Goal: Task Accomplishment & Management: Manage account settings

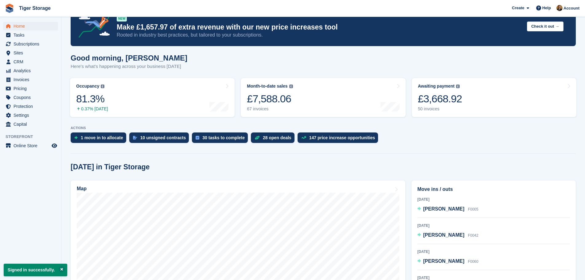
scroll to position [61, 0]
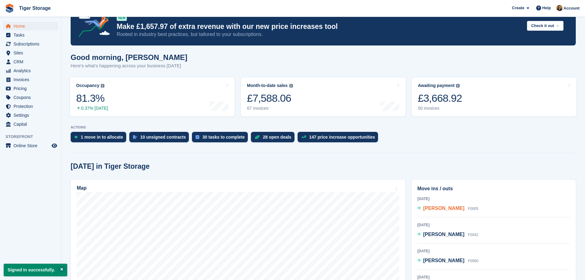
click at [438, 210] on span "[PERSON_NAME]" at bounding box center [443, 208] width 41 height 5
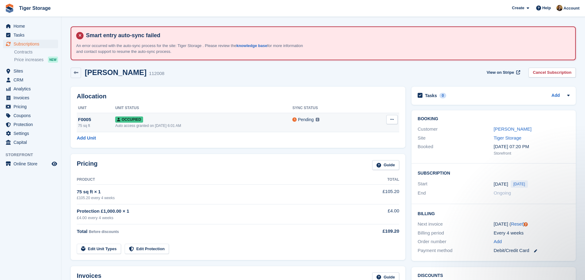
click at [136, 124] on div "Auto access granted on 3rd Oct, 6:01 AM" at bounding box center [203, 126] width 177 height 6
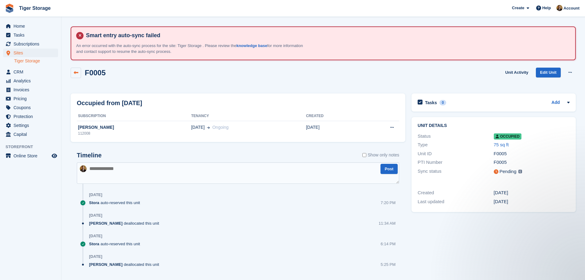
click at [80, 74] on link at bounding box center [76, 73] width 10 height 10
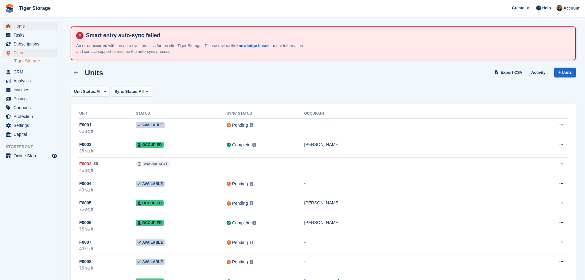
click at [22, 26] on span "Home" at bounding box center [32, 26] width 37 height 9
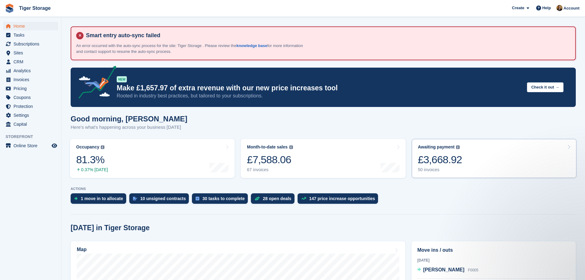
click at [449, 166] on div "£3,668.92" at bounding box center [440, 159] width 44 height 13
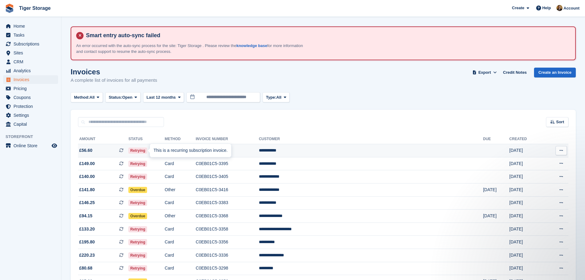
click at [124, 151] on icon at bounding box center [121, 150] width 4 height 4
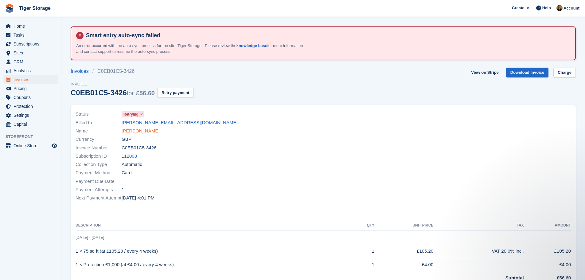
click at [143, 128] on link "[PERSON_NAME]" at bounding box center [141, 131] width 38 height 7
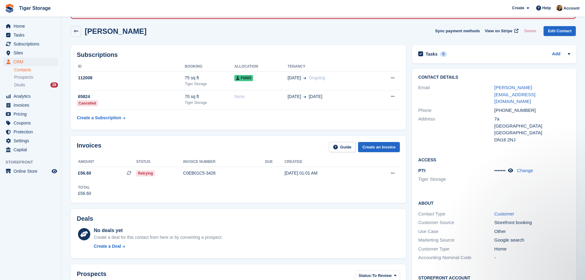
scroll to position [31, 0]
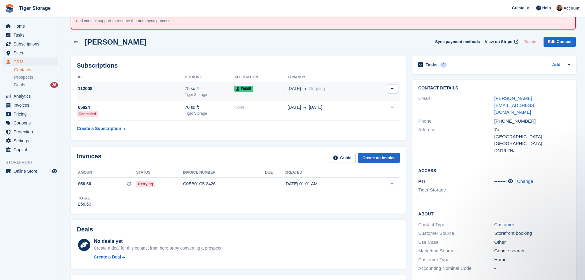
click at [367, 88] on div "03 Oct Ongoing" at bounding box center [330, 88] width 84 height 6
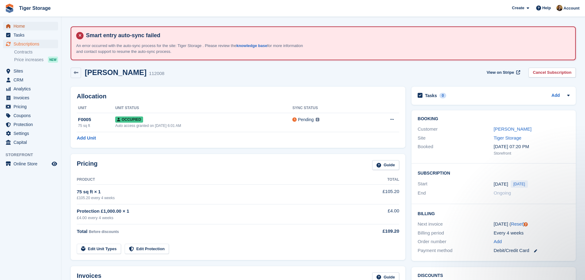
click at [25, 27] on span "Home" at bounding box center [32, 26] width 37 height 9
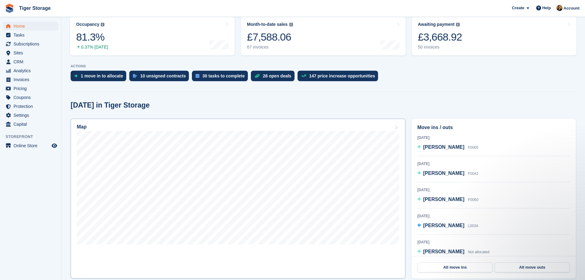
scroll to position [123, 0]
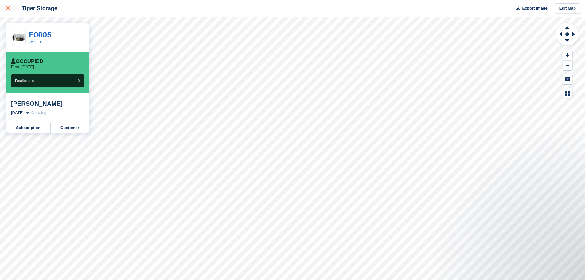
click at [5, 6] on link at bounding box center [8, 8] width 16 height 17
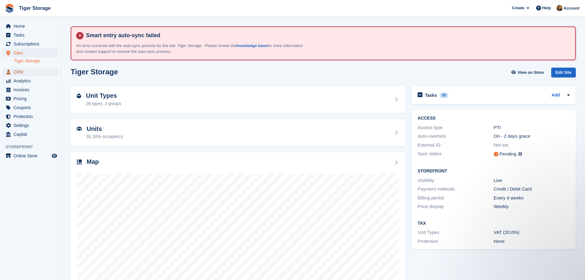
click at [24, 73] on span "CRM" at bounding box center [32, 72] width 37 height 9
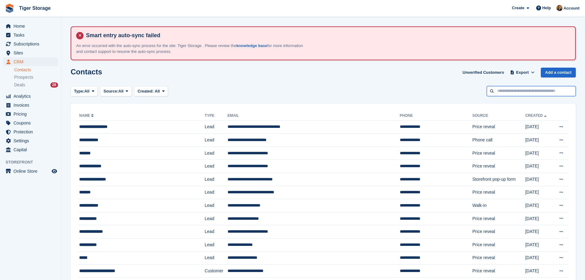
drag, startPoint x: 0, startPoint y: 0, endPoint x: 540, endPoint y: 94, distance: 548.3
click at [540, 94] on input "text" at bounding box center [531, 91] width 89 height 10
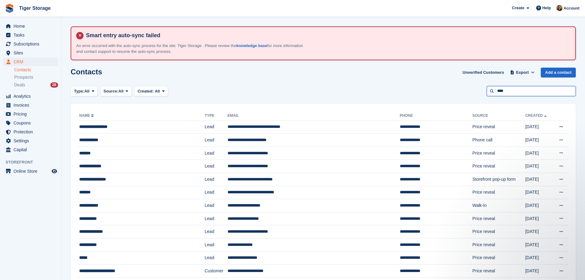
type input "****"
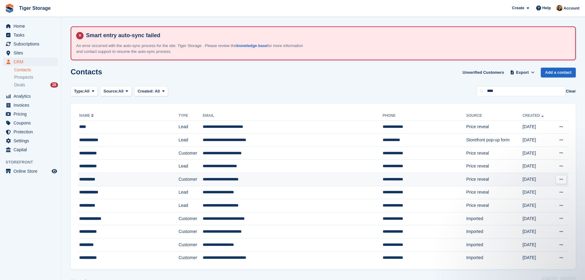
click at [139, 176] on div "**********" at bounding box center [117, 179] width 76 height 6
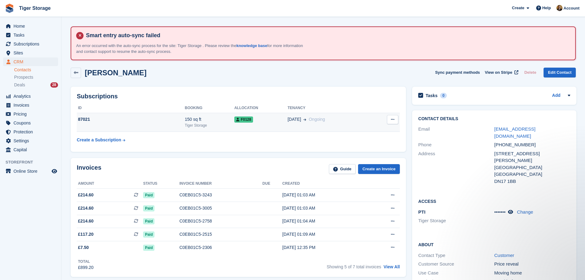
click at [319, 118] on span "Ongoing" at bounding box center [317, 119] width 16 height 5
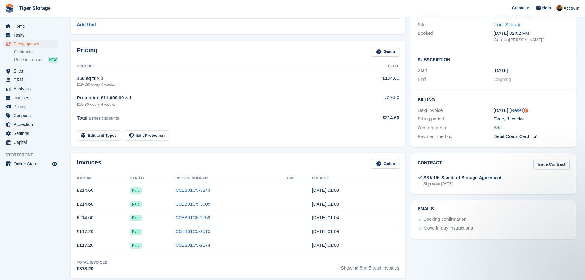
scroll to position [123, 0]
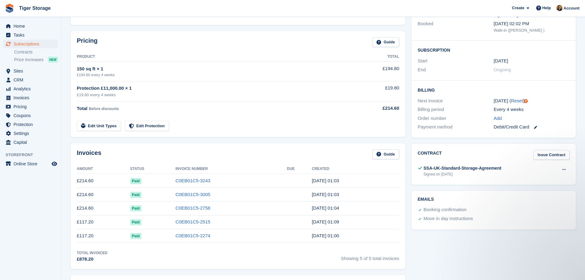
click at [214, 180] on td "C0EB01C5-3243" at bounding box center [231, 181] width 112 height 14
click at [197, 180] on link "C0EB01C5-3243" at bounding box center [192, 180] width 35 height 5
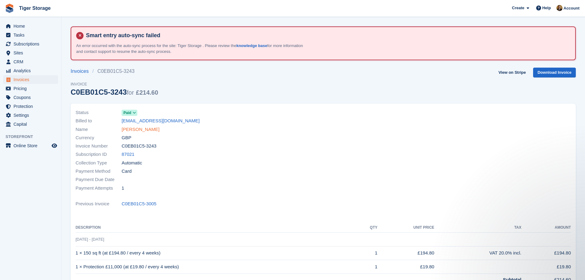
click at [142, 128] on link "Emma Wood" at bounding box center [141, 129] width 38 height 7
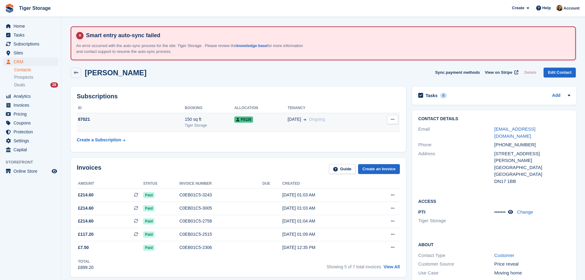
click at [398, 120] on td "Cancel subscription" at bounding box center [385, 122] width 29 height 19
click at [391, 120] on icon at bounding box center [392, 119] width 3 height 4
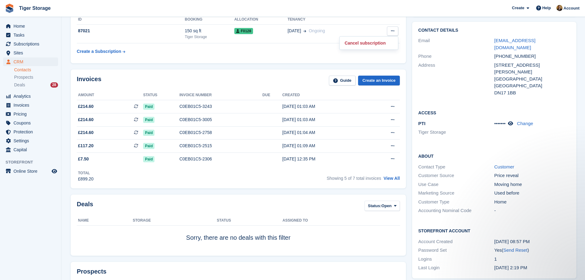
scroll to position [246, 0]
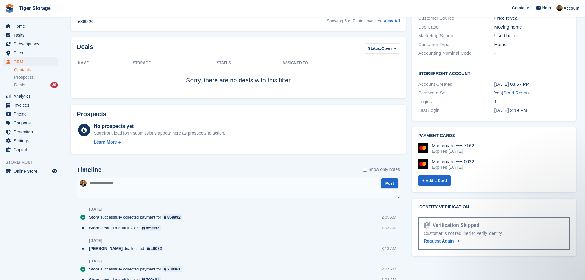
click at [205, 183] on textarea at bounding box center [238, 188] width 323 height 22
type textarea "**********"
click at [387, 180] on button "Post" at bounding box center [389, 183] width 17 height 10
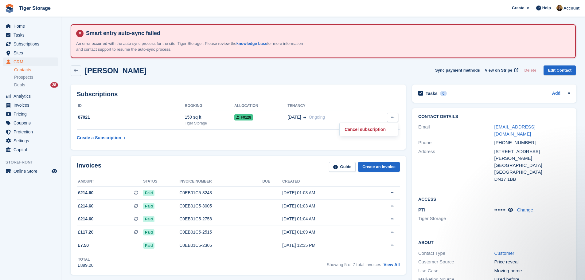
scroll to position [0, 0]
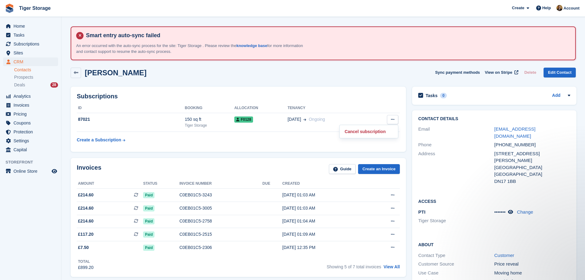
click at [536, 91] on div "Tasks 0 Add No tasks related to Emma Wood" at bounding box center [494, 96] width 164 height 18
click at [529, 95] on div "Tasks 0 Add" at bounding box center [494, 96] width 152 height 8
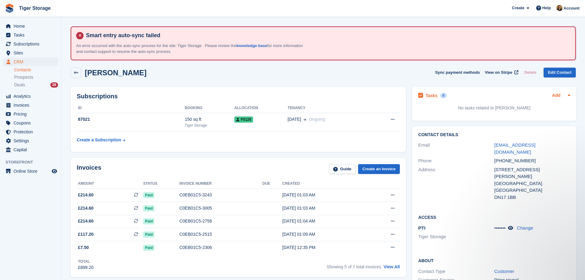
click at [557, 96] on link "Add" at bounding box center [556, 95] width 8 height 7
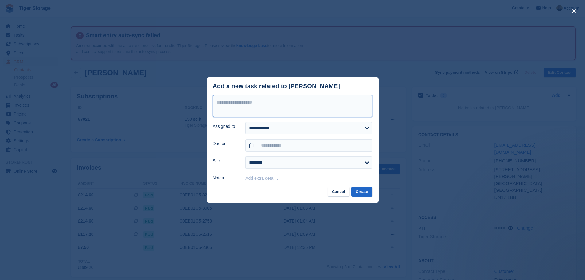
click at [254, 110] on textarea at bounding box center [293, 106] width 160 height 22
type textarea "**********"
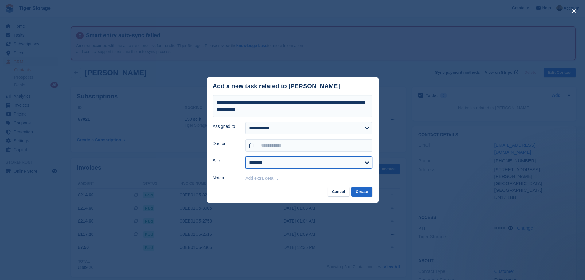
click at [286, 161] on select "**********" at bounding box center [308, 162] width 127 height 12
select select "****"
click at [245, 157] on select "**********" at bounding box center [308, 162] width 127 height 12
click at [364, 192] on button "Create" at bounding box center [361, 192] width 21 height 10
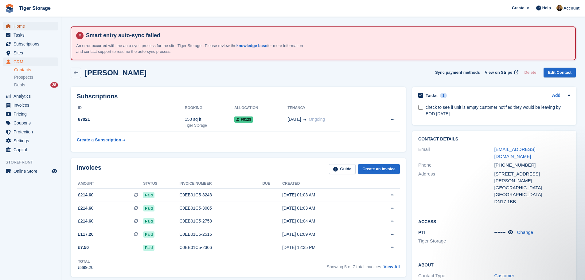
click at [9, 26] on icon "menu" at bounding box center [8, 26] width 4 height 4
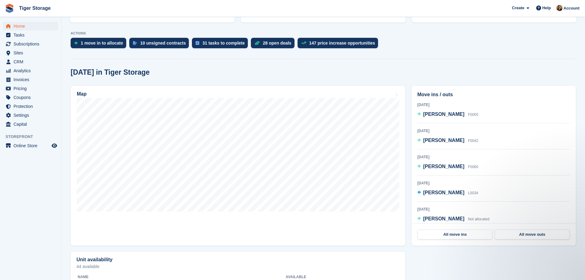
scroll to position [126, 0]
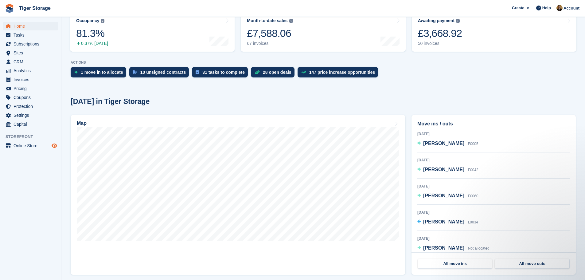
click at [54, 147] on icon "Preview store" at bounding box center [55, 145] width 6 height 5
click at [490, 32] on link "Awaiting payment The total outstanding balance on all open invoices. £3,668.92 …" at bounding box center [494, 32] width 165 height 39
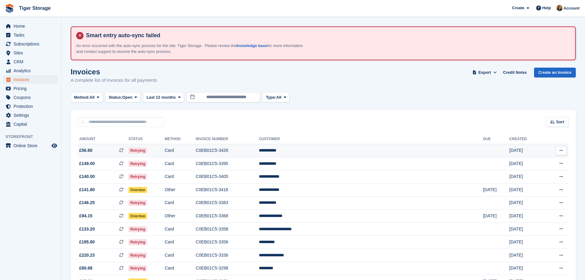
click at [124, 150] on icon at bounding box center [121, 150] width 4 height 4
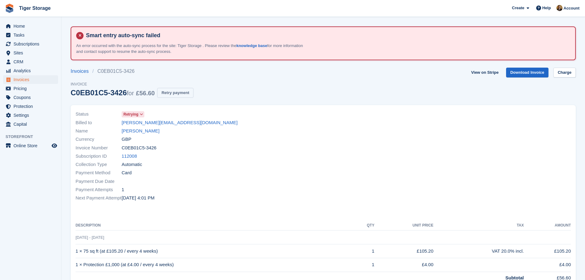
click at [165, 92] on button "Retry payment" at bounding box center [175, 93] width 36 height 10
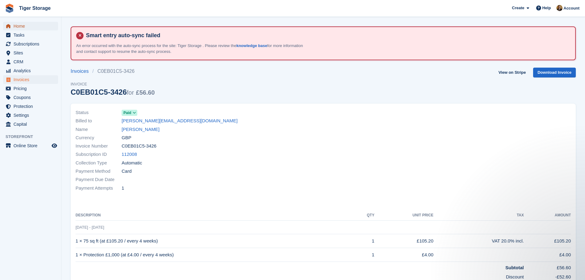
click at [19, 25] on span "Home" at bounding box center [32, 26] width 37 height 9
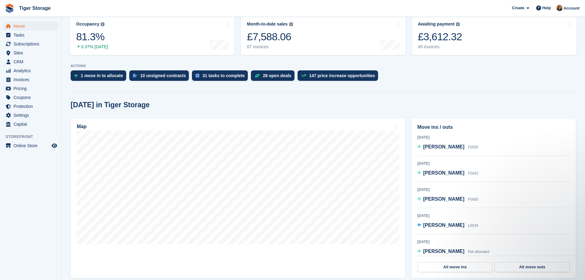
scroll to position [154, 0]
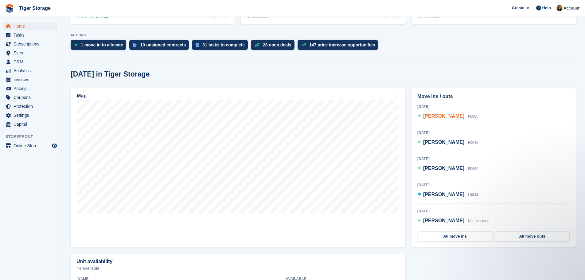
click at [433, 118] on span "[PERSON_NAME]" at bounding box center [443, 115] width 41 height 5
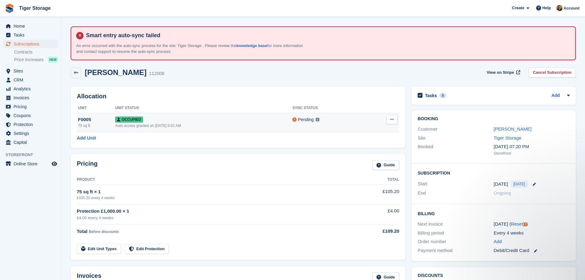
click at [133, 122] on span "Occupied" at bounding box center [129, 119] width 28 height 6
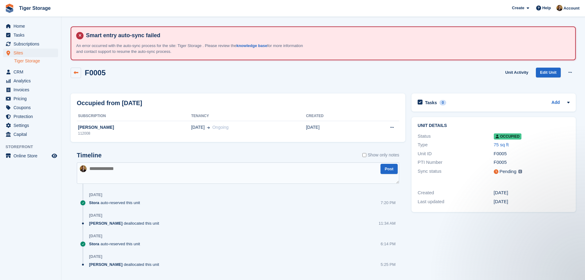
click at [72, 73] on link at bounding box center [76, 73] width 10 height 10
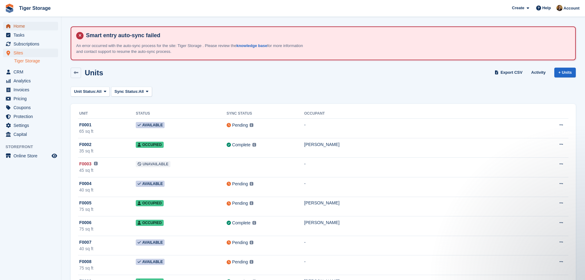
click at [25, 29] on span "Home" at bounding box center [32, 26] width 37 height 9
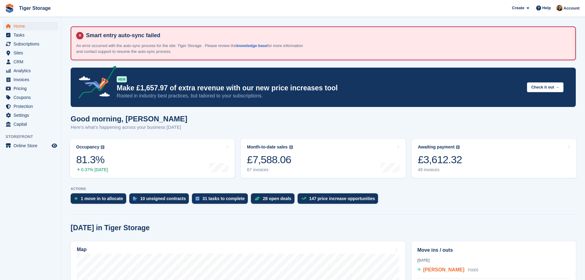
click at [439, 270] on span "[PERSON_NAME]" at bounding box center [443, 269] width 41 height 5
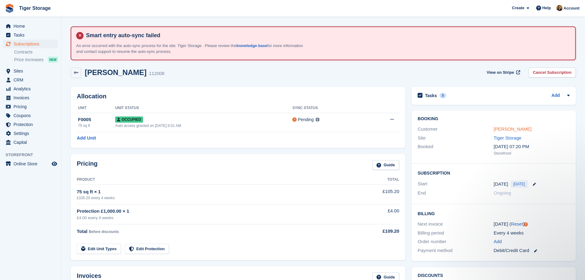
click at [506, 129] on link "[PERSON_NAME]" at bounding box center [513, 128] width 38 height 5
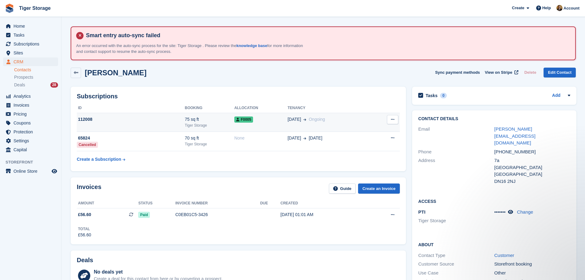
click at [252, 128] on td "F0005" at bounding box center [260, 122] width 53 height 19
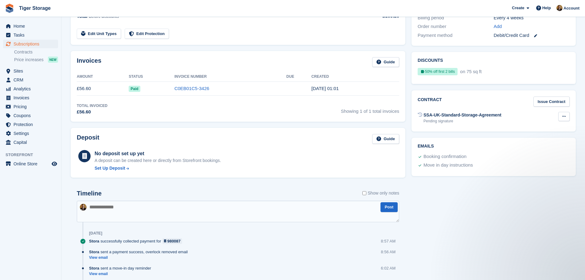
click at [566, 116] on icon at bounding box center [564, 116] width 3 height 4
click at [542, 136] on p "Send contract" at bounding box center [540, 136] width 53 height 8
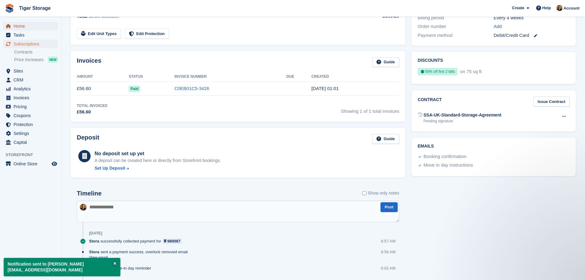
click at [23, 25] on span "Home" at bounding box center [32, 26] width 37 height 9
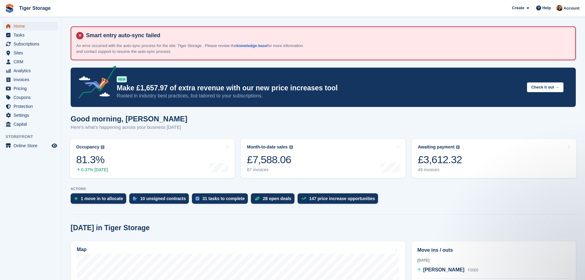
click at [18, 26] on span "Home" at bounding box center [32, 26] width 37 height 9
click at [445, 271] on span "[PERSON_NAME]" at bounding box center [443, 269] width 41 height 5
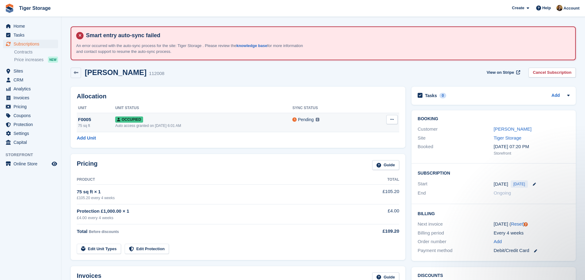
click at [182, 123] on div "Auto access granted on 3rd Oct, 6:01 AM" at bounding box center [203, 126] width 177 height 6
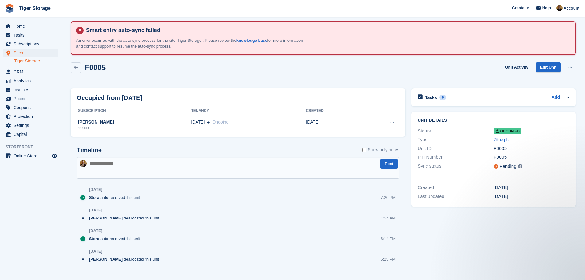
scroll to position [14, 0]
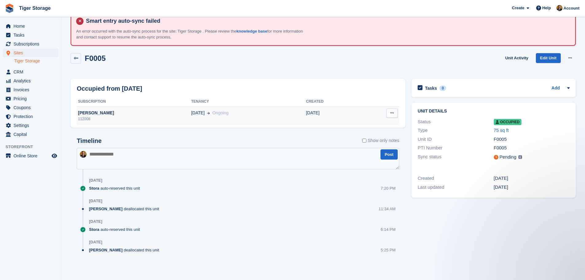
click at [94, 117] on div "112008" at bounding box center [134, 119] width 114 height 6
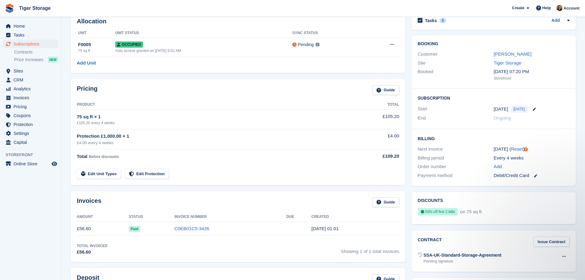
scroll to position [61, 0]
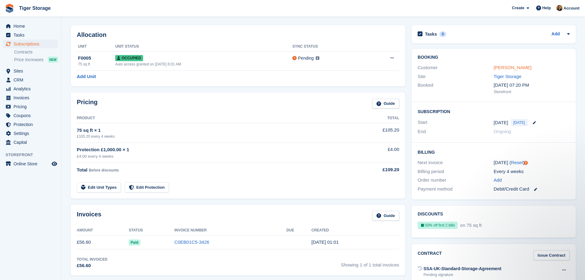
click at [510, 67] on link "Liam Andrew" at bounding box center [513, 67] width 38 height 5
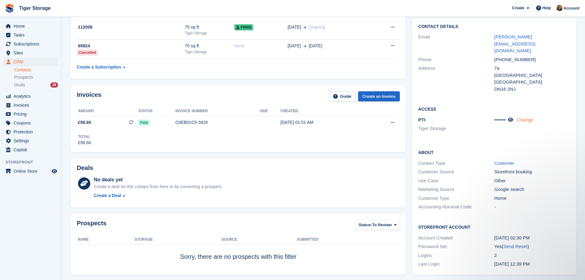
click at [531, 117] on link "Change" at bounding box center [525, 119] width 16 height 5
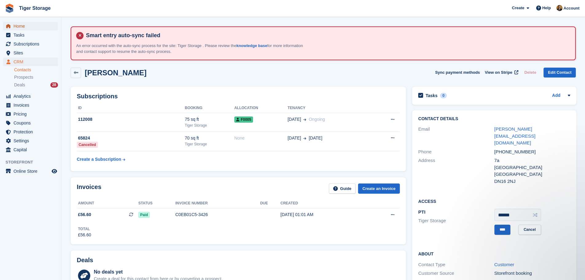
click at [11, 25] on span "menu" at bounding box center [8, 25] width 7 height 7
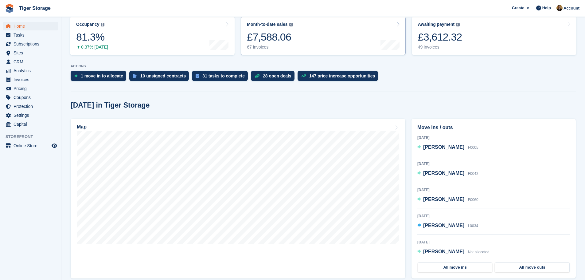
scroll to position [123, 0]
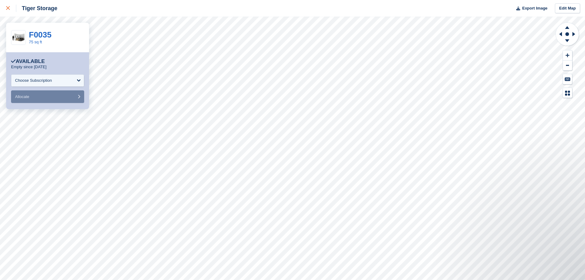
click at [5, 7] on link at bounding box center [8, 8] width 16 height 17
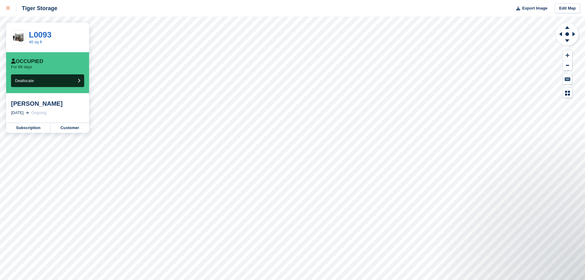
click at [10, 9] on icon at bounding box center [8, 8] width 4 height 4
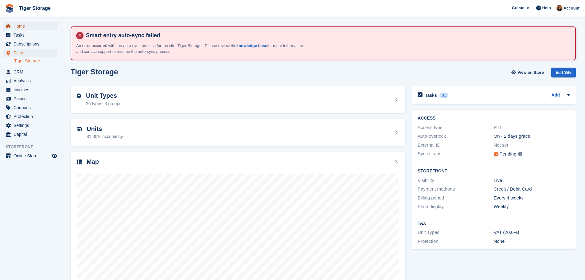
click at [20, 26] on span "Home" at bounding box center [32, 26] width 37 height 9
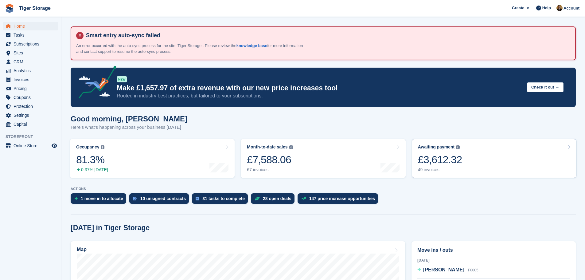
click at [463, 159] on link "Awaiting payment The total outstanding balance on all open invoices. £3,612.32 …" at bounding box center [494, 158] width 165 height 39
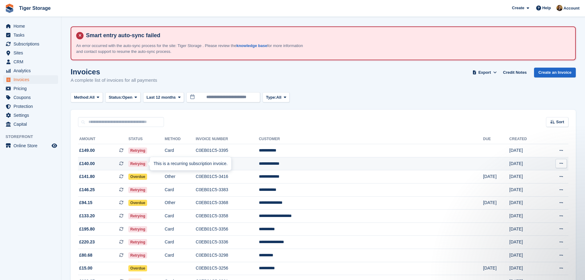
click at [124, 163] on icon at bounding box center [121, 163] width 4 height 4
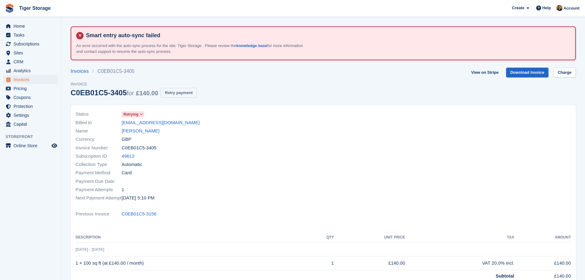
click at [179, 88] on button "Retry payment" at bounding box center [179, 93] width 36 height 10
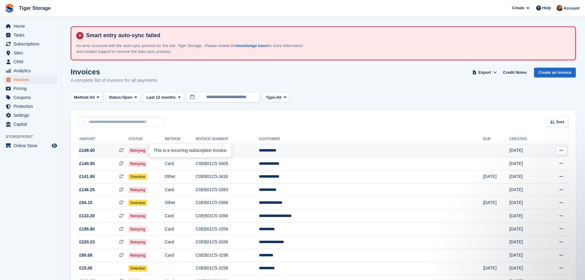
click at [150, 149] on div at bounding box center [152, 150] width 5 height 5
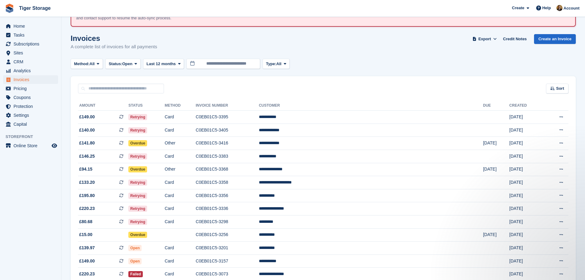
scroll to position [61, 0]
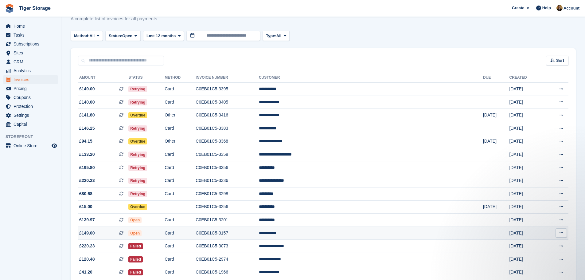
click at [347, 237] on td "**********" at bounding box center [371, 232] width 224 height 13
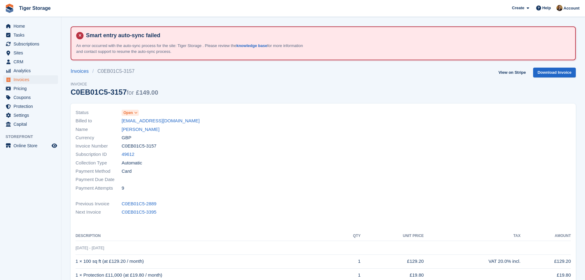
click at [136, 112] on icon at bounding box center [135, 113] width 3 height 4
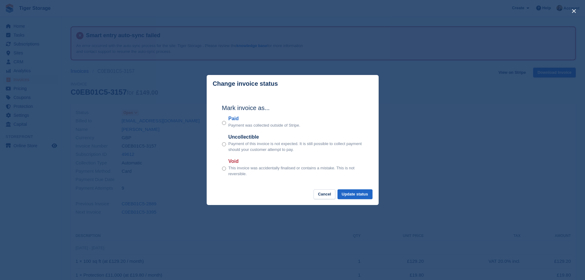
click at [190, 183] on div "close" at bounding box center [292, 140] width 585 height 280
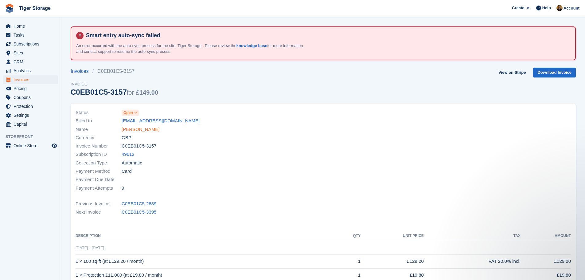
click at [137, 132] on link "[PERSON_NAME]" at bounding box center [141, 129] width 38 height 7
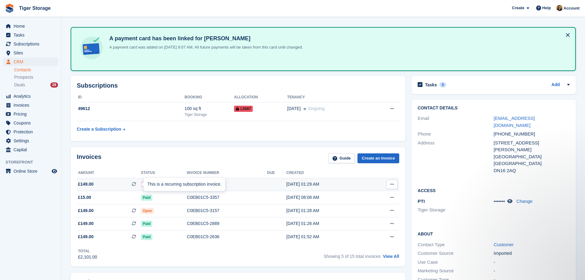
click at [134, 183] on icon at bounding box center [134, 184] width 4 height 4
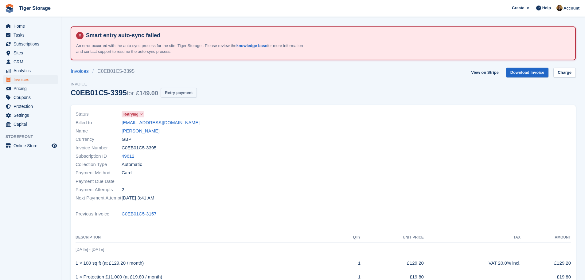
click at [175, 89] on button "Retry payment" at bounding box center [179, 93] width 36 height 10
click at [33, 25] on span "Home" at bounding box center [32, 26] width 37 height 9
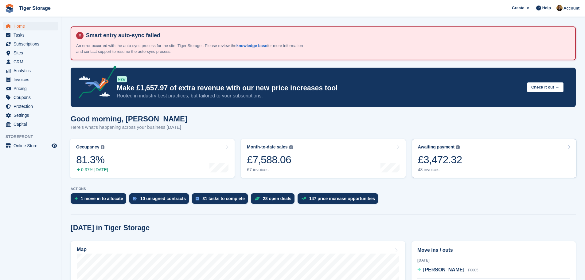
click at [437, 158] on div "£3,472.32" at bounding box center [440, 159] width 44 height 13
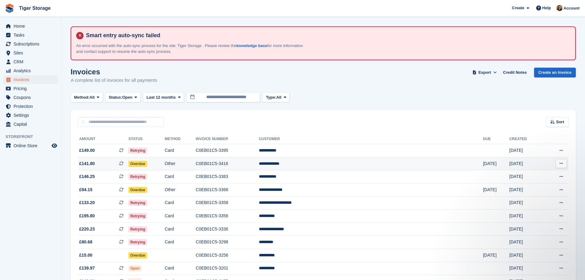
click at [242, 161] on td "C0EB01C5-3416" at bounding box center [227, 163] width 63 height 13
click at [565, 163] on button at bounding box center [561, 163] width 11 height 9
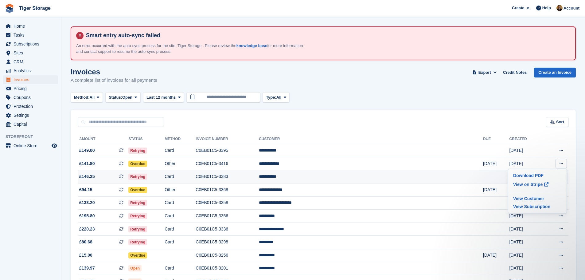
click at [196, 175] on td "Card" at bounding box center [180, 176] width 31 height 13
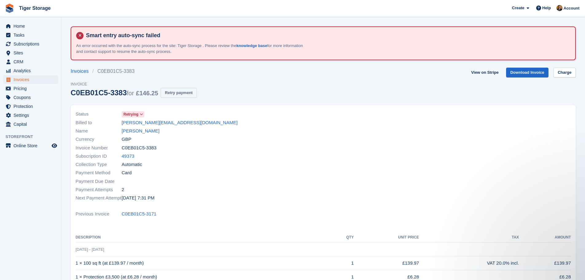
click at [183, 95] on button "Retry payment" at bounding box center [179, 93] width 36 height 10
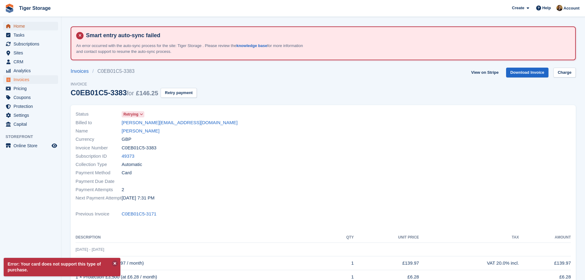
click at [26, 25] on span "Home" at bounding box center [32, 26] width 37 height 9
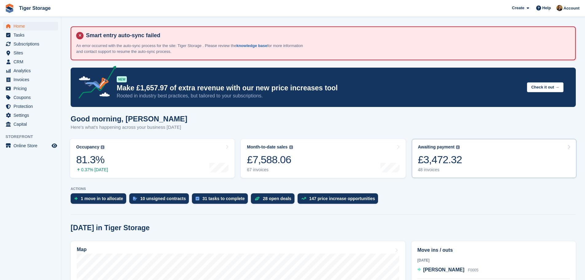
click at [471, 150] on link "Awaiting payment The total outstanding balance on all open invoices. £3,472.32 …" at bounding box center [494, 158] width 165 height 39
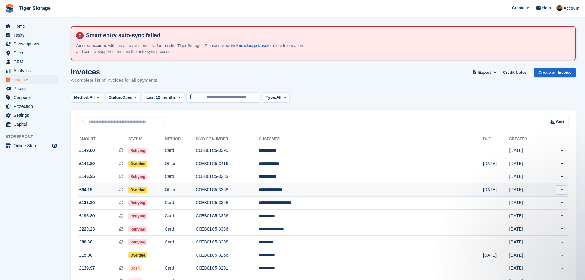
click at [339, 193] on td "**********" at bounding box center [371, 189] width 224 height 13
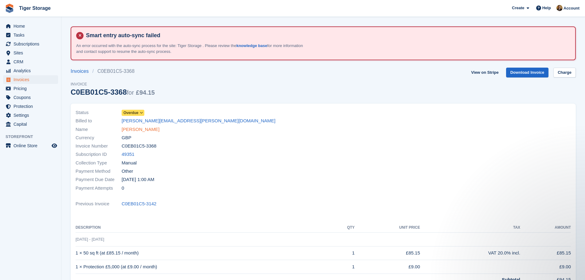
click at [145, 131] on link "Chris Blanchard" at bounding box center [141, 129] width 38 height 7
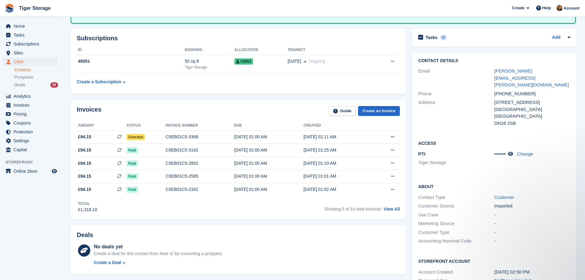
scroll to position [61, 0]
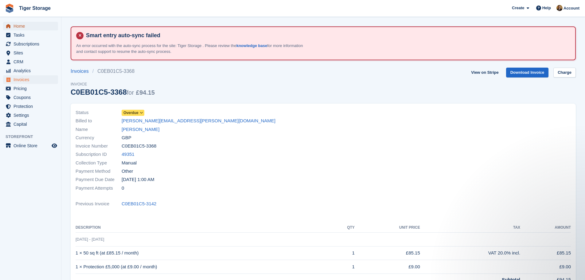
click at [34, 27] on span "Home" at bounding box center [32, 26] width 37 height 9
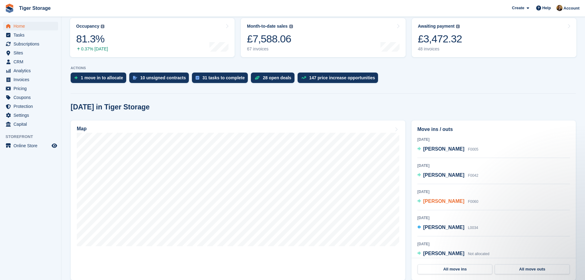
scroll to position [123, 0]
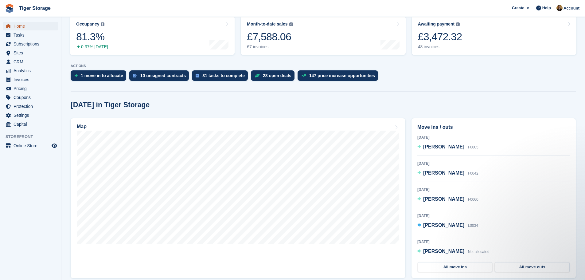
click at [46, 27] on span "Home" at bounding box center [32, 26] width 37 height 9
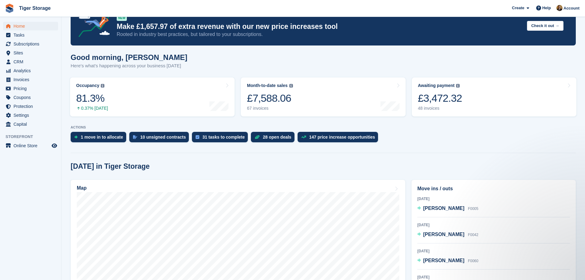
scroll to position [92, 0]
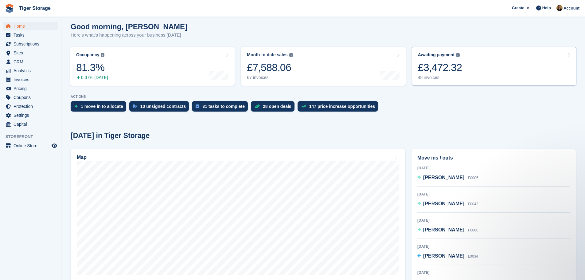
click at [472, 67] on link "Awaiting payment The total outstanding balance on all open invoices. £3,472.32 …" at bounding box center [494, 66] width 165 height 39
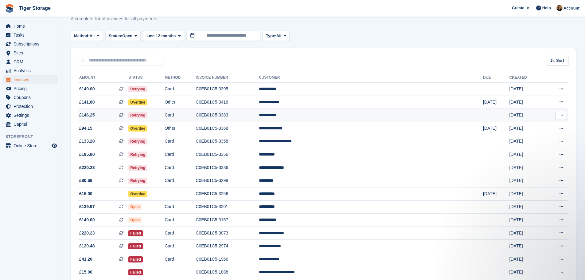
click at [259, 111] on td "C0EB01C5-3383" at bounding box center [227, 115] width 63 height 13
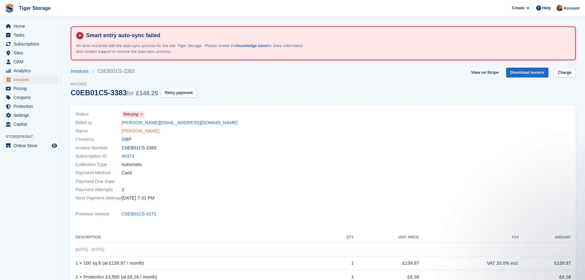
click at [141, 132] on link "[PERSON_NAME]" at bounding box center [141, 131] width 38 height 7
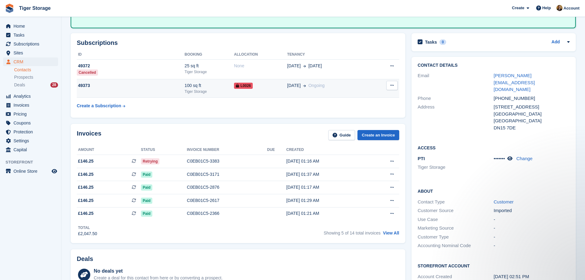
scroll to position [123, 0]
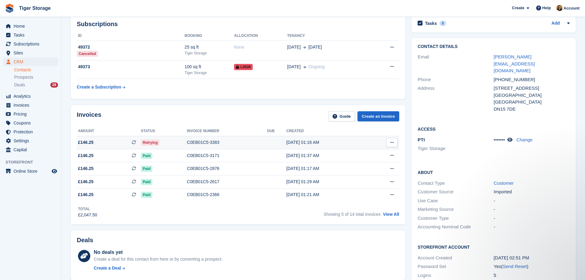
click at [245, 144] on div "C0EB01C5-3383" at bounding box center [227, 142] width 80 height 6
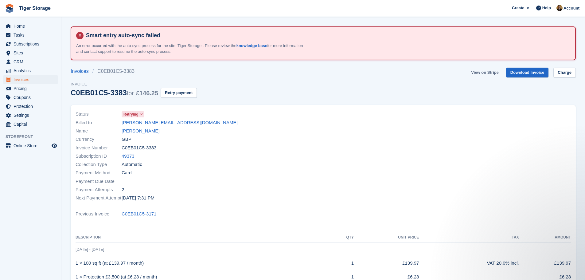
click at [489, 71] on link "View on Stripe" at bounding box center [485, 73] width 32 height 10
click at [136, 131] on link "[PERSON_NAME]" at bounding box center [141, 131] width 38 height 7
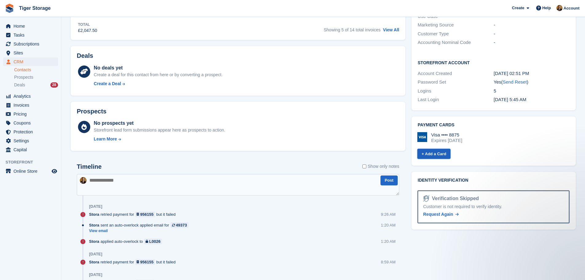
click at [437, 149] on link "+ Add a Card" at bounding box center [434, 154] width 33 height 10
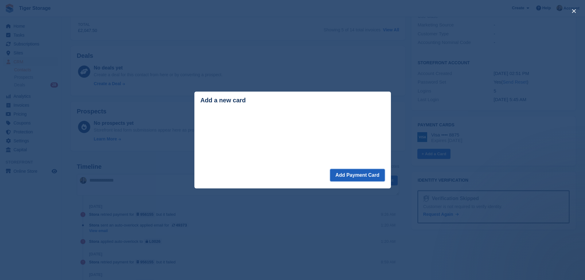
click at [377, 172] on button "Add Payment Card" at bounding box center [357, 175] width 54 height 12
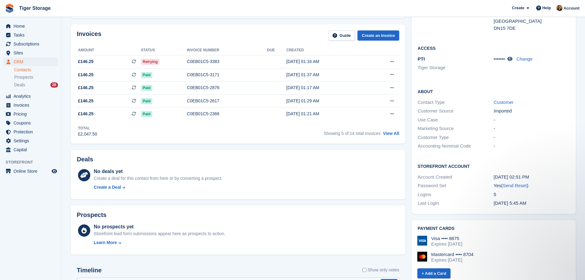
scroll to position [205, 0]
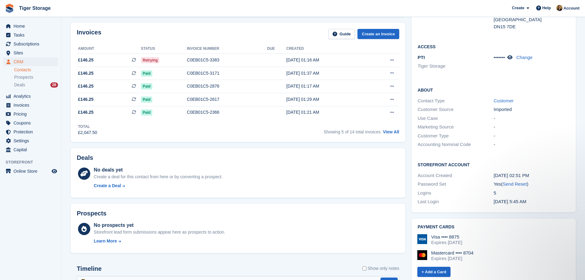
click at [450, 256] on div "Expires July 2027" at bounding box center [452, 259] width 42 height 6
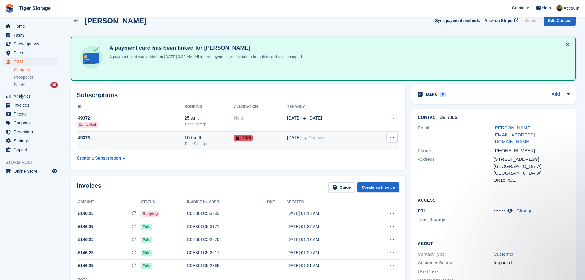
scroll to position [52, 0]
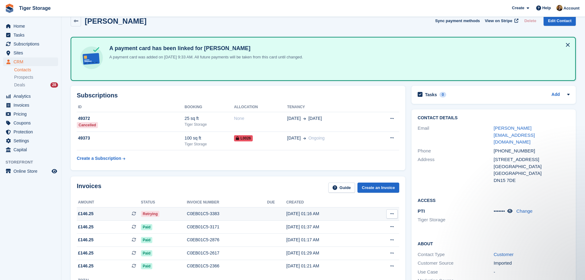
click at [245, 214] on div "C0EB01C5-3383" at bounding box center [227, 213] width 80 height 6
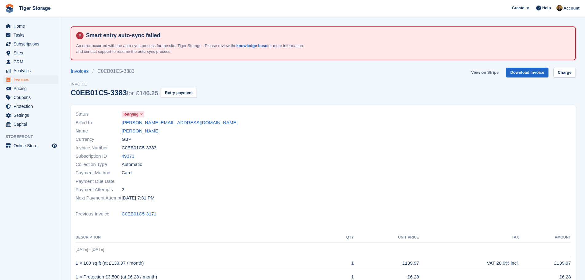
click at [484, 70] on link "View on Stripe" at bounding box center [485, 73] width 32 height 10
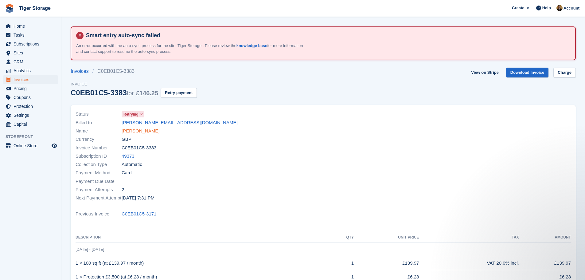
click at [139, 131] on link "Clive Smyth" at bounding box center [141, 131] width 38 height 7
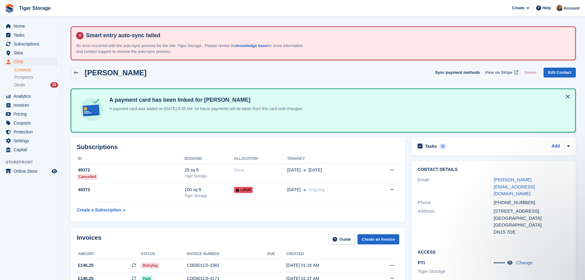
click at [498, 71] on span "View on Stripe" at bounding box center [498, 72] width 27 height 6
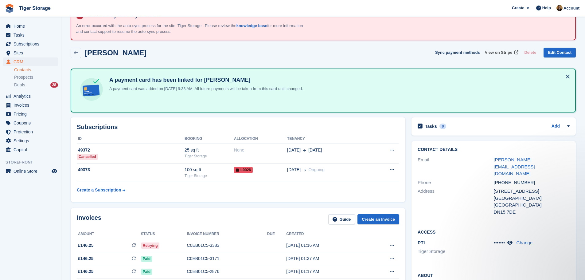
scroll to position [31, 0]
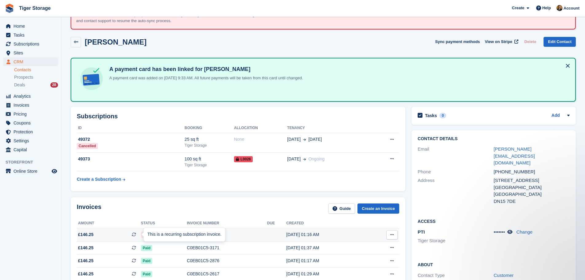
click at [144, 234] on div at bounding box center [146, 234] width 5 height 5
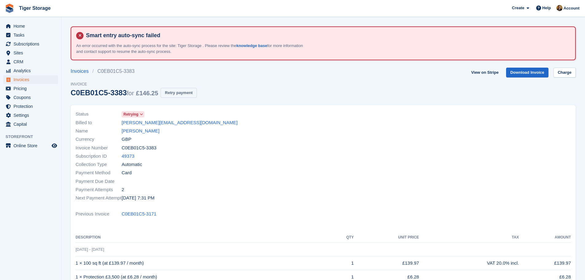
click at [173, 94] on button "Retry payment" at bounding box center [179, 93] width 36 height 10
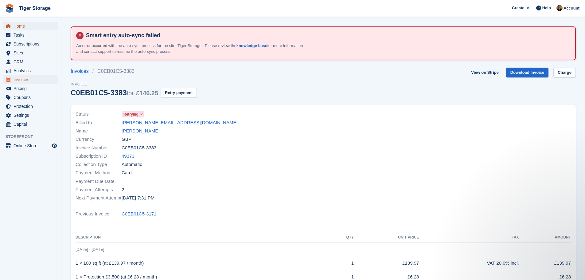
click at [34, 26] on span "Home" at bounding box center [32, 26] width 37 height 9
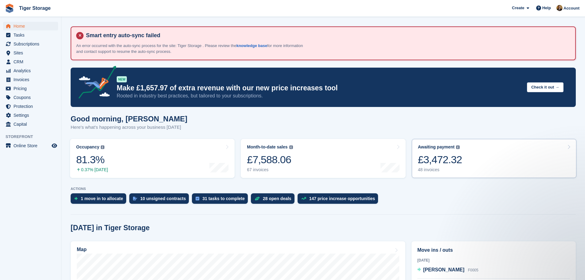
click at [470, 156] on link "Awaiting payment The total outstanding balance on all open invoices. £3,472.32 …" at bounding box center [494, 158] width 165 height 39
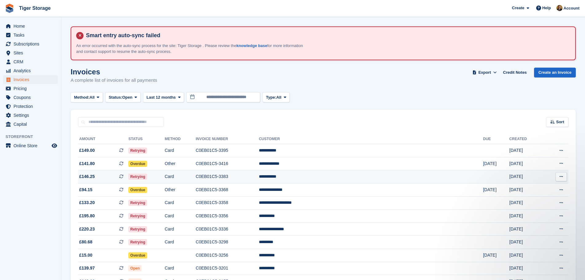
click at [321, 180] on td "**********" at bounding box center [371, 176] width 224 height 13
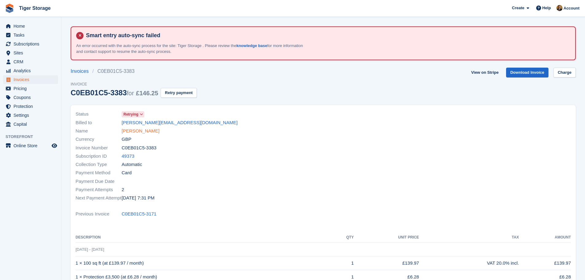
click at [134, 130] on link "[PERSON_NAME]" at bounding box center [141, 131] width 38 height 7
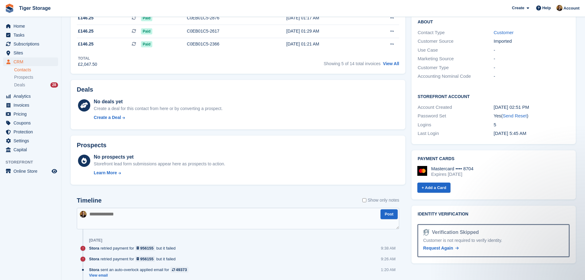
scroll to position [277, 0]
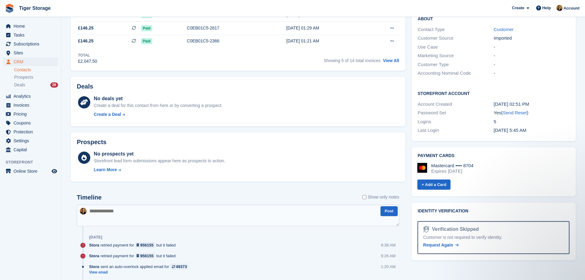
click at [142, 221] on textarea at bounding box center [238, 216] width 323 height 22
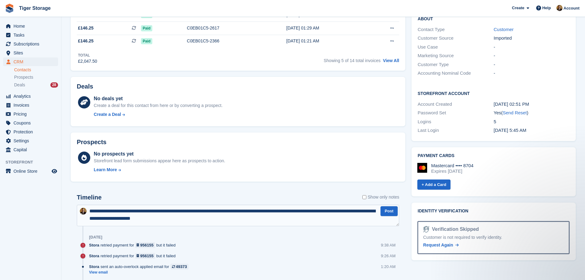
click at [303, 213] on textarea "**********" at bounding box center [238, 216] width 323 height 22
drag, startPoint x: 196, startPoint y: 220, endPoint x: 86, endPoint y: 208, distance: 110.9
click at [86, 208] on div "**********" at bounding box center [238, 216] width 323 height 22
type textarea "**********"
click at [394, 210] on button "Post" at bounding box center [389, 211] width 17 height 10
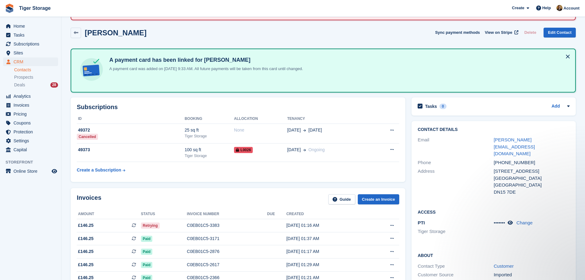
scroll to position [0, 0]
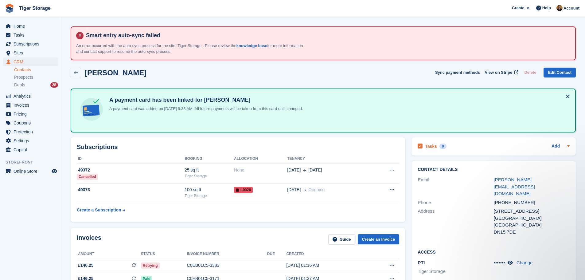
click at [537, 147] on div "Tasks 0 Add" at bounding box center [494, 146] width 152 height 8
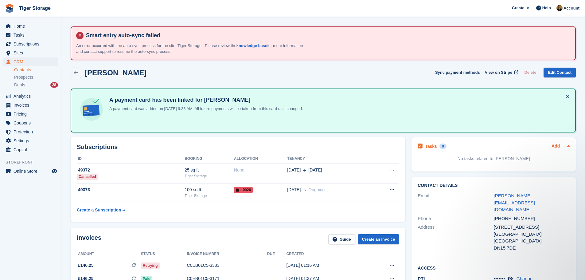
click at [556, 148] on link "Add" at bounding box center [556, 146] width 8 height 7
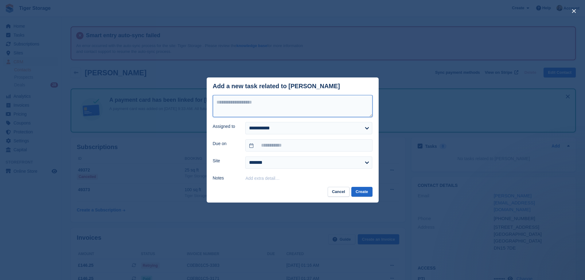
click at [275, 112] on textarea at bounding box center [293, 106] width 160 height 22
type textarea "**********"
click at [278, 145] on input "text" at bounding box center [308, 145] width 127 height 12
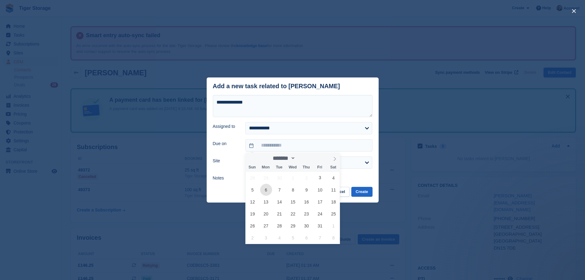
click at [265, 190] on span "6" at bounding box center [266, 190] width 12 height 12
type input "**********"
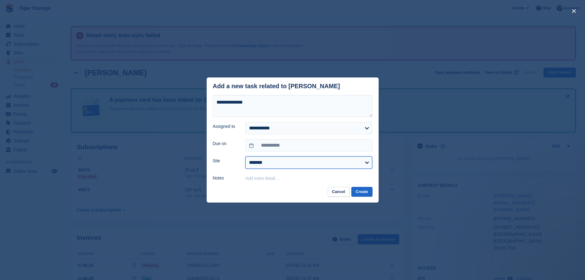
click at [277, 161] on select "**********" at bounding box center [308, 162] width 127 height 12
select select "****"
click at [245, 157] on select "**********" at bounding box center [308, 162] width 127 height 12
click at [365, 192] on button "Create" at bounding box center [361, 192] width 21 height 10
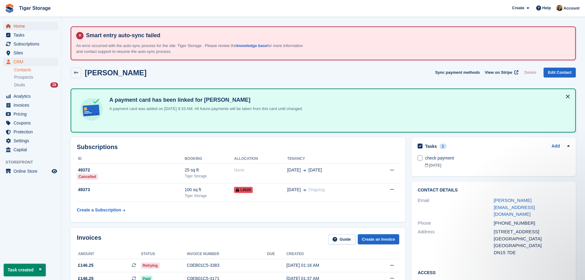
click at [26, 26] on span "Home" at bounding box center [32, 26] width 37 height 9
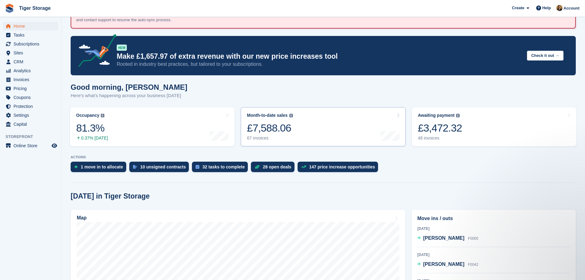
scroll to position [31, 0]
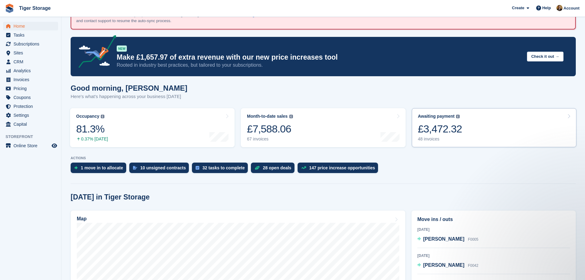
click at [441, 138] on div "48 invoices" at bounding box center [440, 138] width 44 height 5
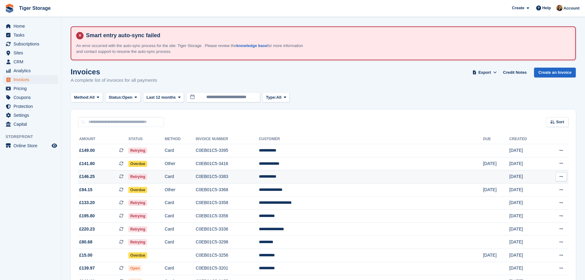
click at [259, 178] on td "C0EB01C5-3383" at bounding box center [227, 176] width 63 height 13
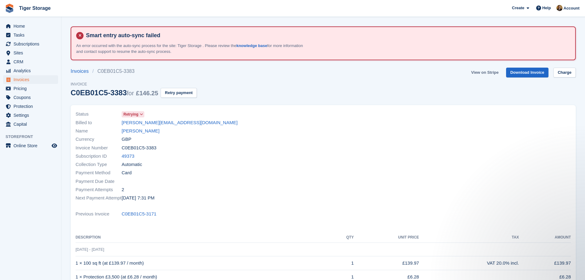
click at [496, 74] on link "View on Stripe" at bounding box center [485, 73] width 32 height 10
click at [135, 133] on link "[PERSON_NAME]" at bounding box center [141, 131] width 38 height 7
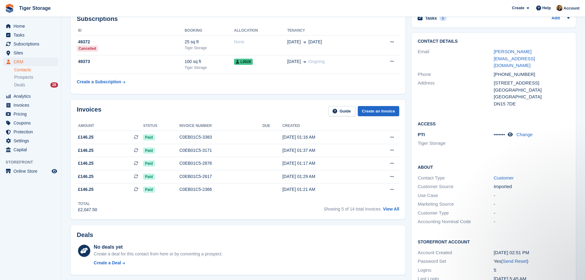
scroll to position [31, 0]
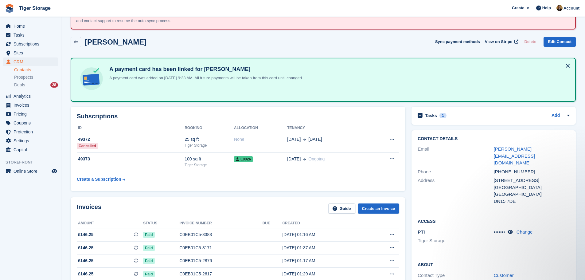
click at [498, 120] on div "Tasks 1 Add check payment [DATE]" at bounding box center [494, 116] width 164 height 18
click at [432, 116] on h2 "Tasks" at bounding box center [431, 116] width 12 height 6
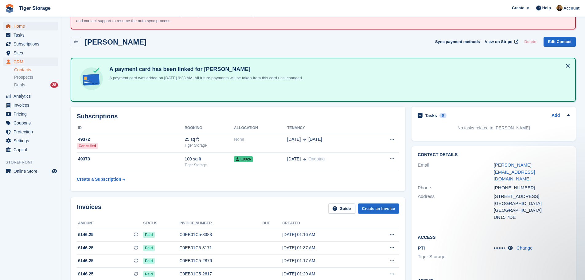
click at [29, 26] on span "Home" at bounding box center [32, 26] width 37 height 9
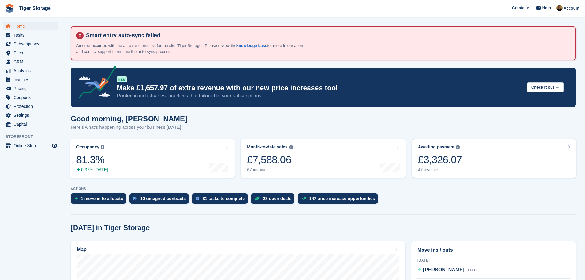
click at [458, 164] on div "£3,326.07" at bounding box center [440, 159] width 44 height 13
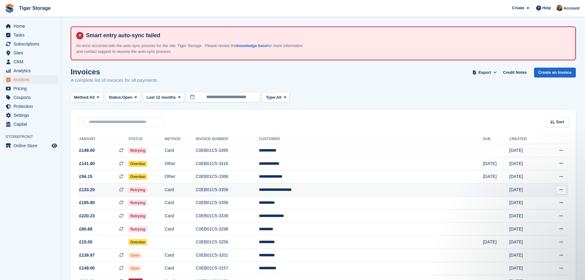
click at [362, 190] on td "**********" at bounding box center [371, 189] width 224 height 13
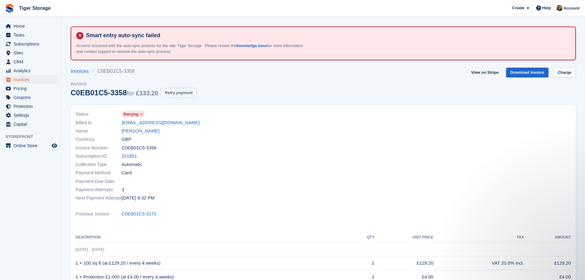
click at [191, 93] on button "Retry payment" at bounding box center [179, 93] width 36 height 10
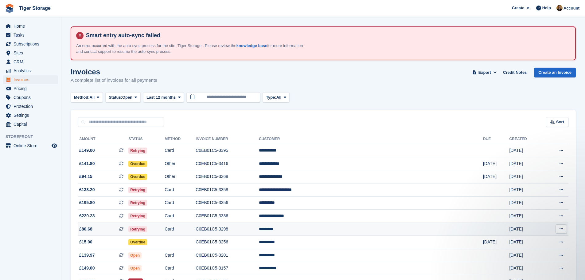
click at [338, 226] on td "*********" at bounding box center [371, 228] width 224 height 13
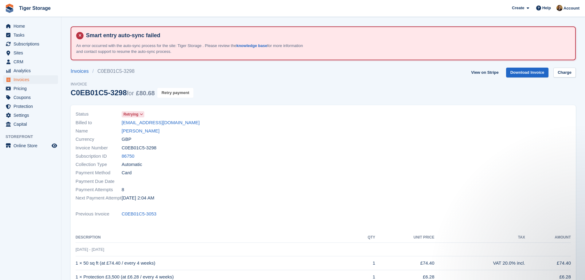
drag, startPoint x: 173, startPoint y: 92, endPoint x: 325, endPoint y: 22, distance: 168.4
click at [173, 92] on button "Retry payment" at bounding box center [175, 93] width 36 height 10
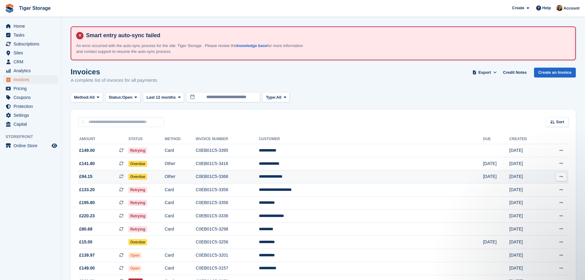
click at [362, 173] on td "**********" at bounding box center [371, 176] width 224 height 13
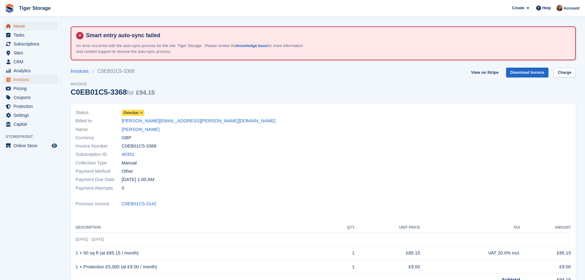
click at [34, 24] on span "Home" at bounding box center [32, 26] width 37 height 9
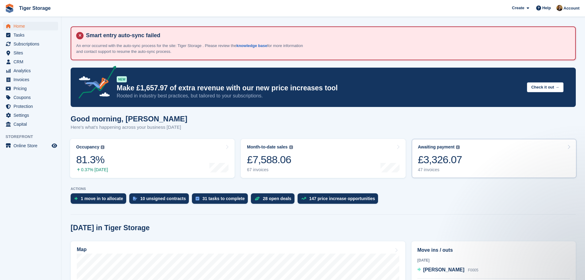
click at [449, 164] on div "£3,326.07" at bounding box center [440, 159] width 44 height 13
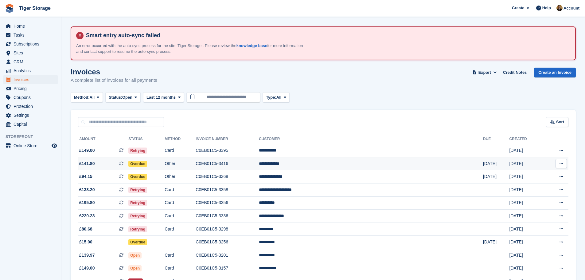
click at [259, 163] on td "C0EB01C5-3416" at bounding box center [227, 163] width 63 height 13
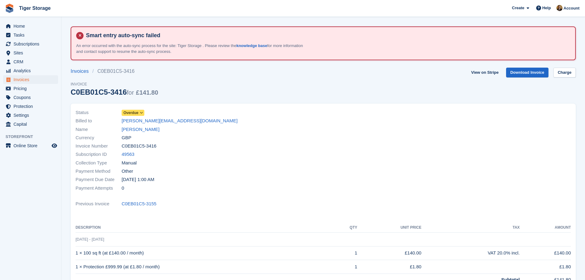
drag, startPoint x: 178, startPoint y: 121, endPoint x: 120, endPoint y: 124, distance: 58.4
click at [120, 124] on div "Billed to dale.moss1@yahoo.co.uk" at bounding box center [198, 121] width 244 height 8
copy div "dale.moss1@yahoo.co.uk"
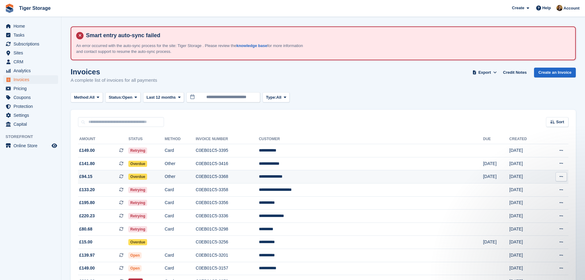
click at [259, 175] on td "C0EB01C5-3368" at bounding box center [227, 176] width 63 height 13
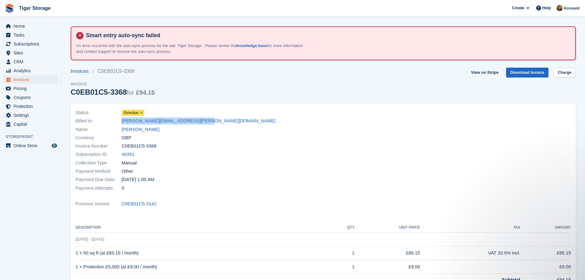
drag, startPoint x: 195, startPoint y: 121, endPoint x: 122, endPoint y: 124, distance: 73.2
click at [122, 124] on div "Billed to [PERSON_NAME][EMAIL_ADDRESS][PERSON_NAME][DOMAIN_NAME]" at bounding box center [198, 121] width 244 height 8
copy link "[PERSON_NAME][EMAIL_ADDRESS][PERSON_NAME][DOMAIN_NAME]"
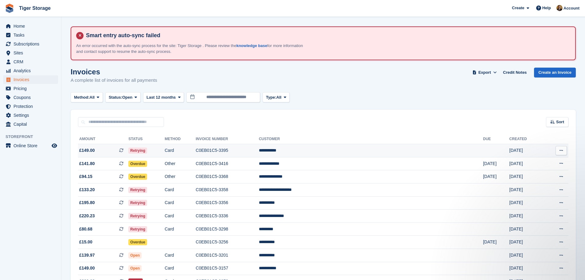
click at [348, 154] on td "**********" at bounding box center [371, 150] width 224 height 13
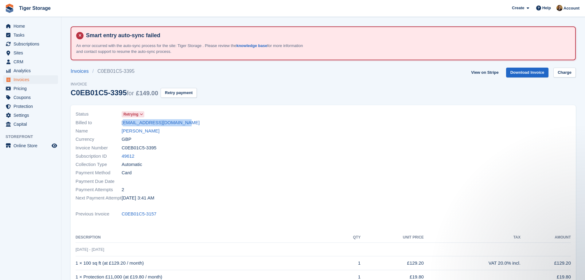
drag, startPoint x: 189, startPoint y: 125, endPoint x: 120, endPoint y: 123, distance: 68.5
click at [120, 123] on div "Billed to emmah.2105@googlemail.com" at bounding box center [198, 122] width 244 height 8
copy div "emmah.2105@googlemail.com"
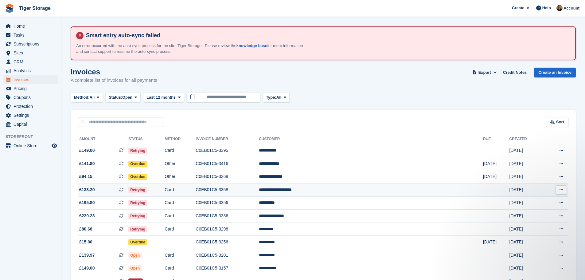
click at [259, 189] on td "C0EB01C5-3358" at bounding box center [227, 189] width 63 height 13
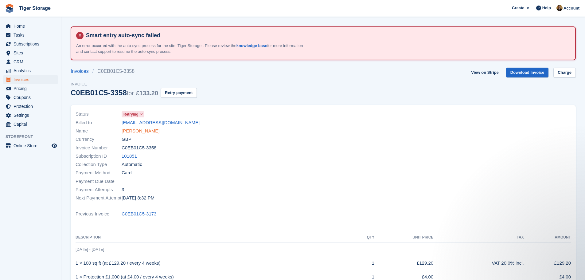
click at [152, 131] on link "[PERSON_NAME]" at bounding box center [141, 131] width 38 height 7
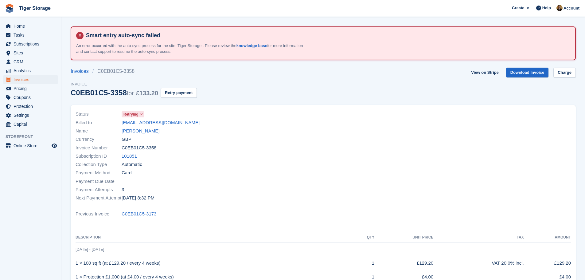
drag, startPoint x: 169, startPoint y: 124, endPoint x: 112, endPoint y: 123, distance: 56.5
click at [112, 123] on div "Billed to ashwd92@icloud.com" at bounding box center [198, 122] width 244 height 8
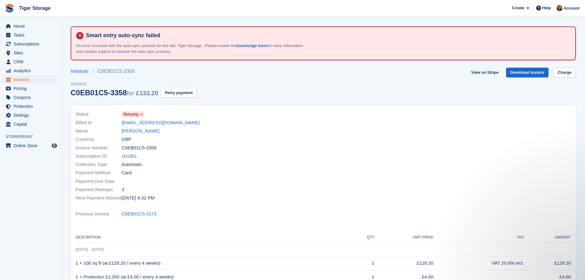
copy div "ashwd92@icloud.com"
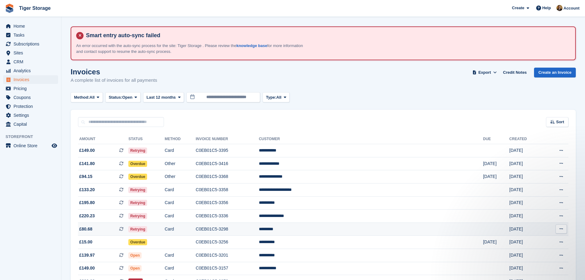
click at [259, 228] on td "C0EB01C5-3298" at bounding box center [227, 228] width 63 height 13
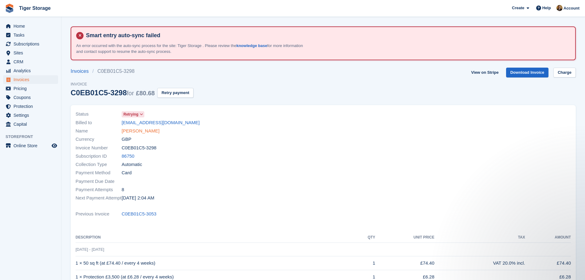
click at [143, 131] on link "Andy Hood" at bounding box center [141, 131] width 38 height 7
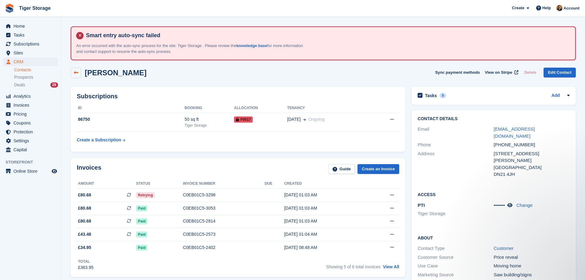
click at [76, 73] on icon at bounding box center [76, 72] width 5 height 5
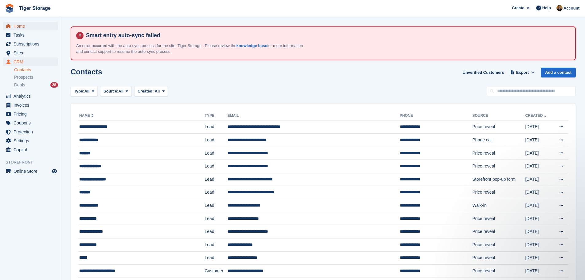
click at [32, 26] on span "Home" at bounding box center [32, 26] width 37 height 9
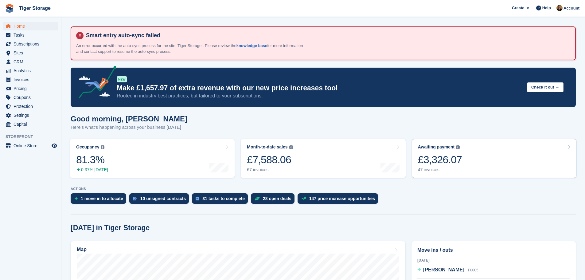
click at [469, 158] on link "Awaiting payment The total outstanding balance on all open invoices. £3,326.07 …" at bounding box center [494, 158] width 165 height 39
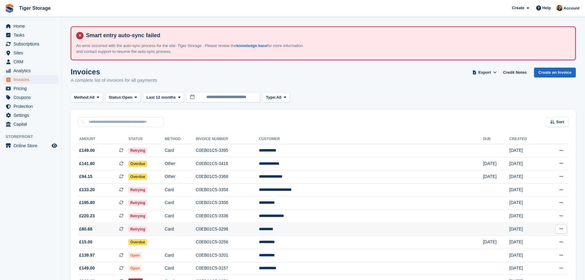
click at [259, 229] on td "C0EB01C5-3298" at bounding box center [227, 228] width 63 height 13
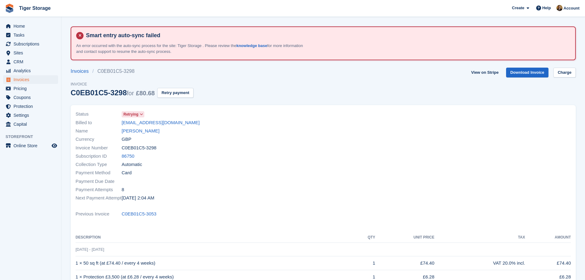
drag, startPoint x: 181, startPoint y: 122, endPoint x: 121, endPoint y: 123, distance: 59.6
click at [121, 123] on div "Billed to [EMAIL_ADDRESS][DOMAIN_NAME]" at bounding box center [198, 122] width 244 height 8
copy div "[EMAIL_ADDRESS][DOMAIN_NAME]"
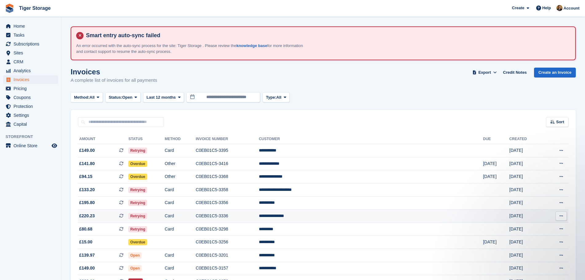
click at [358, 218] on td "**********" at bounding box center [371, 216] width 224 height 13
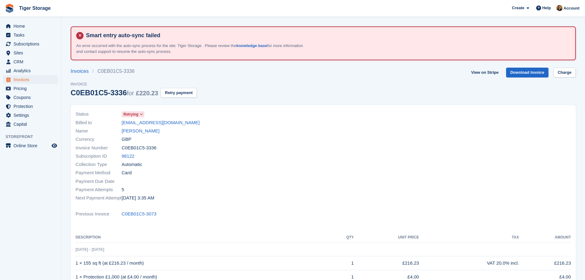
drag, startPoint x: 196, startPoint y: 124, endPoint x: 121, endPoint y: 121, distance: 75.0
click at [121, 121] on div "Billed to roshenethompson47@gmail.com" at bounding box center [198, 122] width 244 height 8
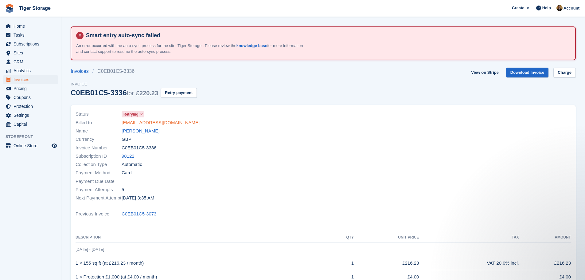
copy div "roshenethompson47@gmail.com"
click at [148, 129] on link "Roshene Thompson" at bounding box center [141, 131] width 38 height 7
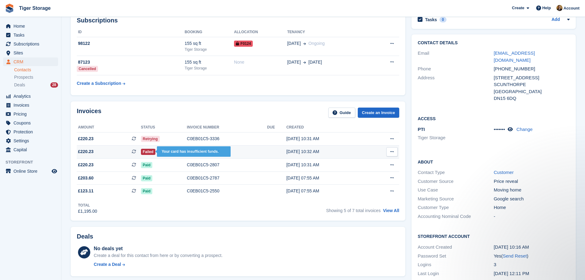
scroll to position [61, 0]
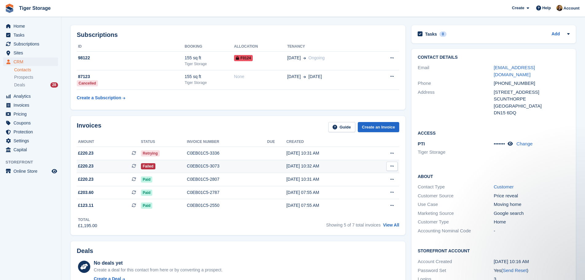
click at [393, 167] on icon at bounding box center [392, 166] width 3 height 4
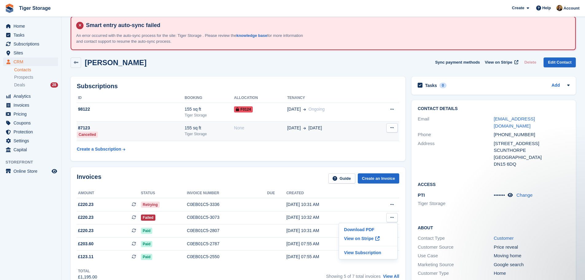
scroll to position [0, 0]
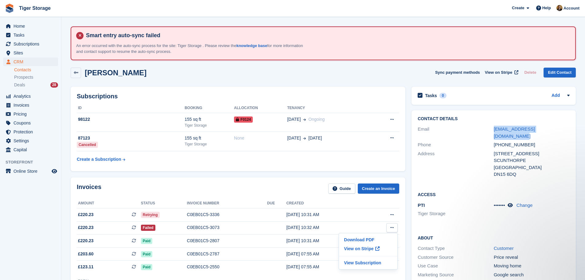
drag, startPoint x: 492, startPoint y: 131, endPoint x: 562, endPoint y: 131, distance: 69.7
click at [562, 131] on div "Email roshenethompson47@gmail.com" at bounding box center [494, 133] width 152 height 16
copy div "roshenethompson47@gmail.com"
click at [16, 24] on span "Home" at bounding box center [32, 26] width 37 height 9
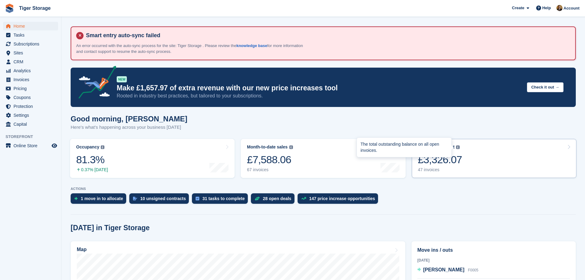
click at [450, 158] on div "£3,326.07" at bounding box center [440, 159] width 44 height 13
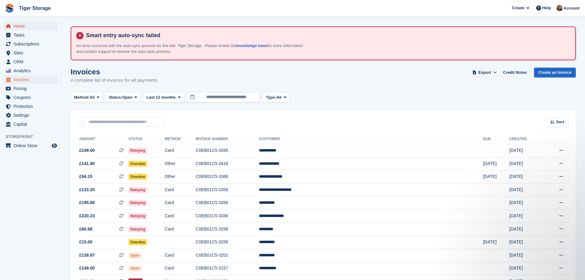
click at [30, 28] on span "Home" at bounding box center [32, 26] width 37 height 9
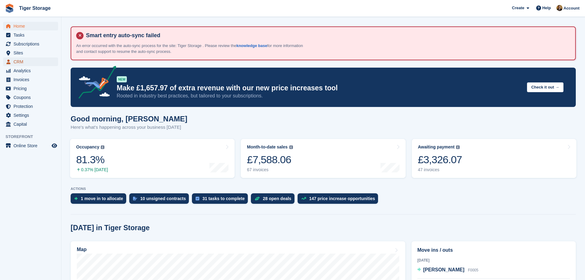
click at [26, 61] on span "CRM" at bounding box center [32, 61] width 37 height 9
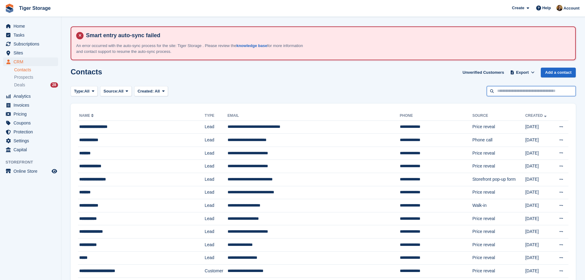
click at [526, 91] on input "text" at bounding box center [531, 91] width 89 height 10
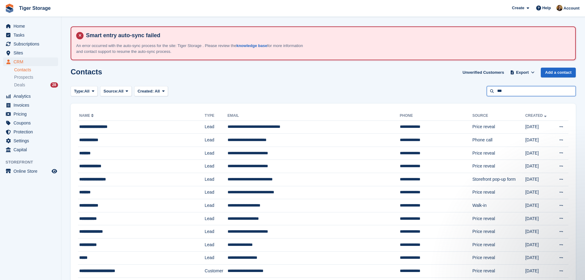
type input "***"
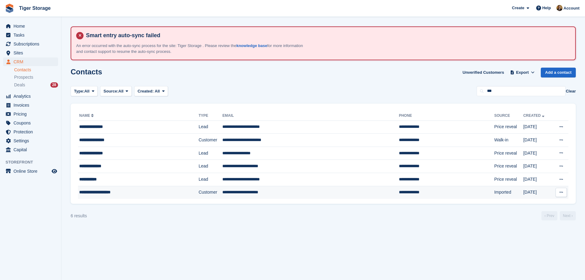
click at [155, 194] on div "**********" at bounding box center [125, 192] width 93 height 6
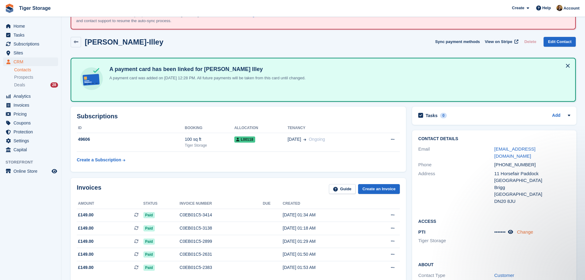
click at [526, 229] on link "Change" at bounding box center [525, 231] width 16 height 5
click at [34, 31] on span "Tasks" at bounding box center [32, 35] width 37 height 9
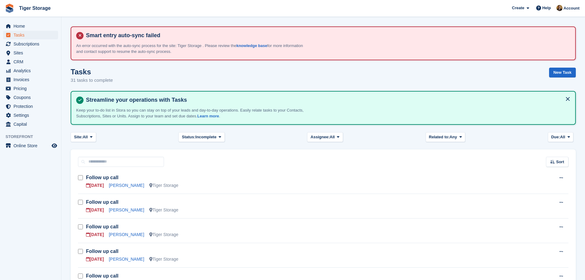
click at [34, 20] on div "Home Tasks Subscriptions Subscriptions Subscriptions Contracts Price increases …" at bounding box center [30, 73] width 61 height 109
click at [15, 28] on span "Home" at bounding box center [32, 26] width 37 height 9
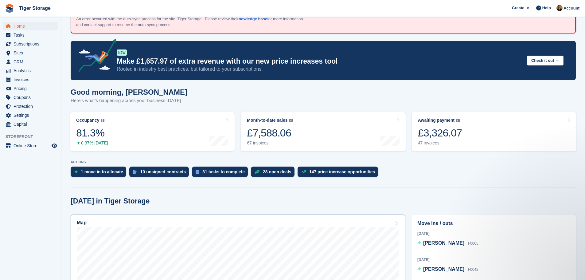
scroll to position [61, 0]
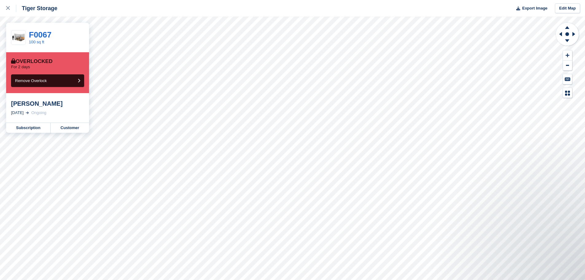
click at [77, 102] on div "[PERSON_NAME]" at bounding box center [47, 103] width 73 height 7
drag, startPoint x: 76, startPoint y: 105, endPoint x: 12, endPoint y: 107, distance: 63.6
click at [12, 107] on div "Ashley wain-Dickinson" at bounding box center [47, 103] width 73 height 7
copy div "Ashley wain-Dickinson"
click at [10, 9] on div at bounding box center [11, 8] width 10 height 7
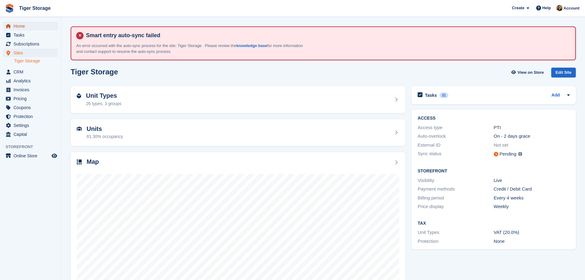
click at [28, 25] on span "Home" at bounding box center [32, 26] width 37 height 9
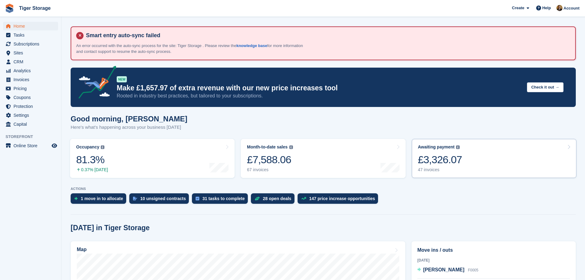
click at [477, 153] on link "Awaiting payment The total outstanding balance on all open invoices. £3,326.07 …" at bounding box center [494, 158] width 165 height 39
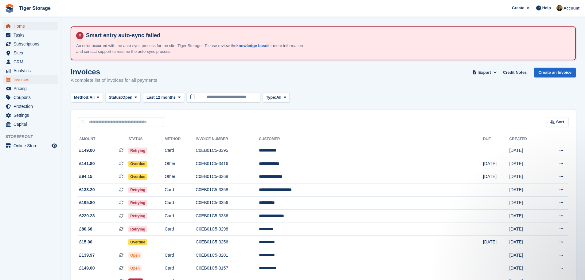
click at [36, 27] on span "Home" at bounding box center [32, 26] width 37 height 9
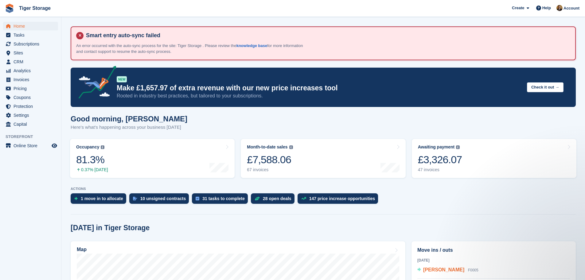
click at [439, 270] on span "[PERSON_NAME]" at bounding box center [443, 269] width 41 height 5
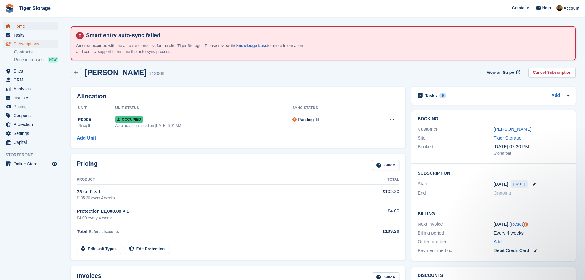
click at [25, 27] on span "Home" at bounding box center [32, 26] width 37 height 9
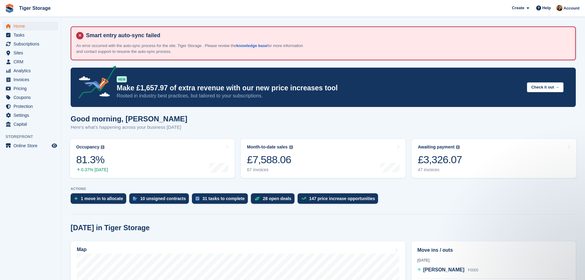
drag, startPoint x: 379, startPoint y: 203, endPoint x: 380, endPoint y: 215, distance: 12.0
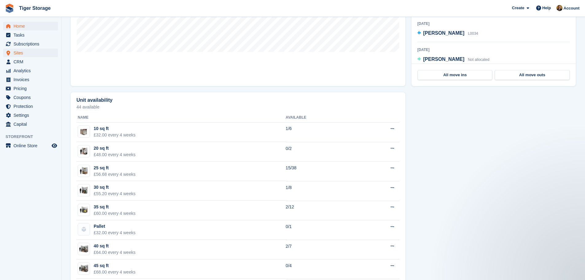
scroll to position [307, 0]
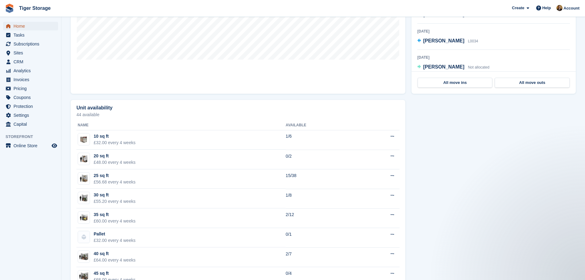
click at [42, 26] on span "Home" at bounding box center [32, 26] width 37 height 9
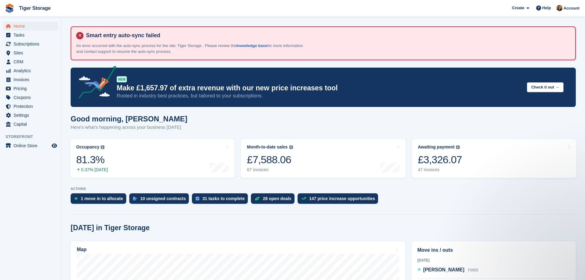
scroll to position [0, 0]
click at [461, 157] on link "Awaiting payment The total outstanding balance on all open invoices. £3,326.07 …" at bounding box center [494, 158] width 165 height 39
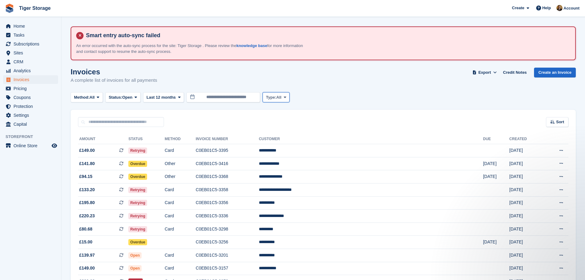
click at [290, 96] on button "Type: All" at bounding box center [276, 97] width 27 height 10
click at [362, 89] on div "Invoices A complete list of invoices for all payments Export Export Invoices Ex…" at bounding box center [323, 80] width 505 height 24
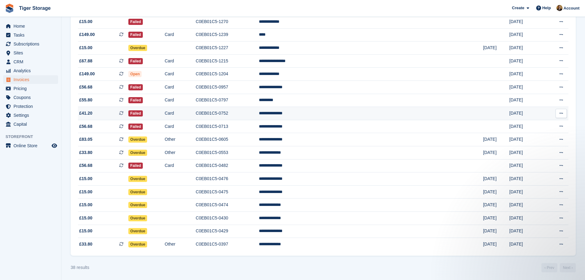
scroll to position [392, 0]
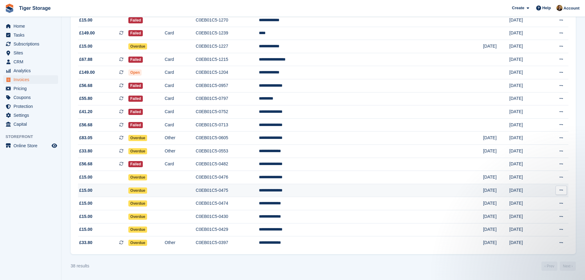
click at [559, 188] on button at bounding box center [561, 190] width 11 height 9
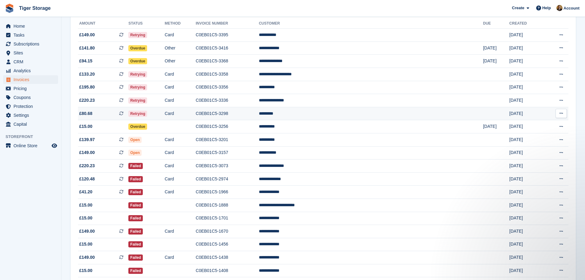
scroll to position [0, 0]
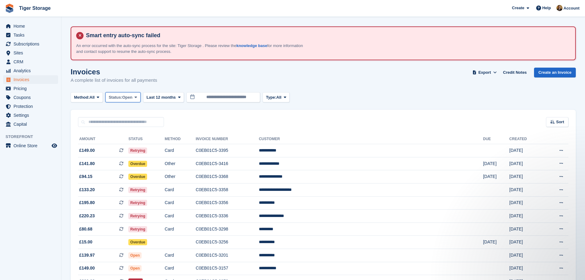
click at [130, 96] on span "Open" at bounding box center [127, 97] width 10 height 6
click at [372, 88] on div "Invoices A complete list of invoices for all payments Export Export Invoices Ex…" at bounding box center [323, 80] width 505 height 24
click at [13, 28] on link "Home" at bounding box center [30, 26] width 55 height 9
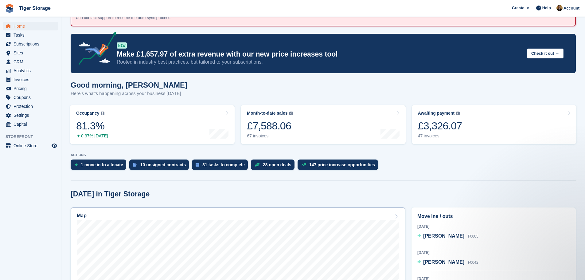
scroll to position [61, 0]
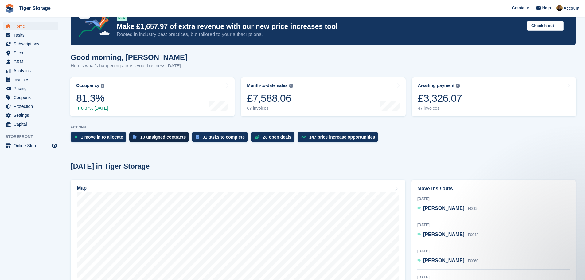
click at [157, 136] on div "10 unsigned contracts" at bounding box center [163, 137] width 46 height 5
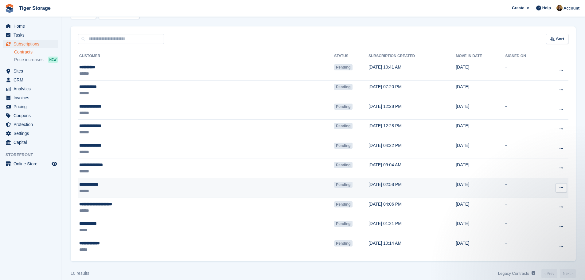
scroll to position [83, 0]
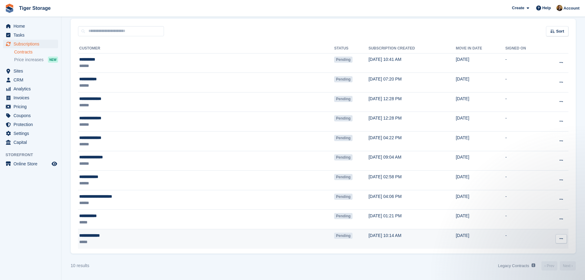
click at [561, 241] on icon at bounding box center [561, 239] width 3 height 4
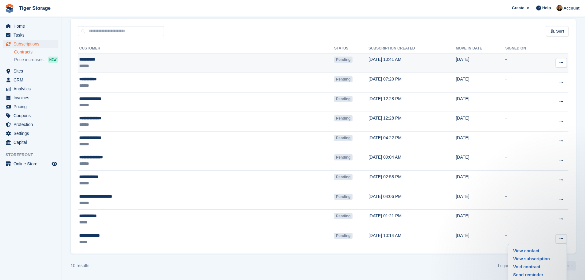
click at [566, 60] on button at bounding box center [561, 62] width 11 height 9
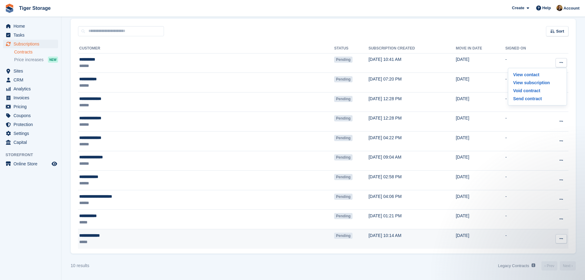
click at [563, 241] on button at bounding box center [561, 238] width 11 height 9
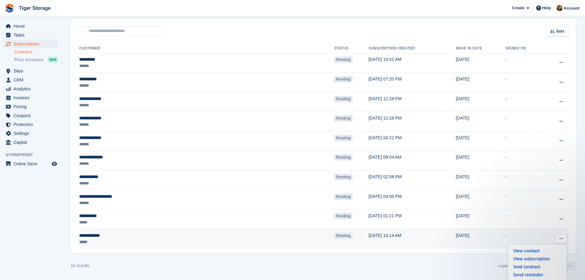
click at [133, 237] on div "**********" at bounding box center [146, 235] width 135 height 6
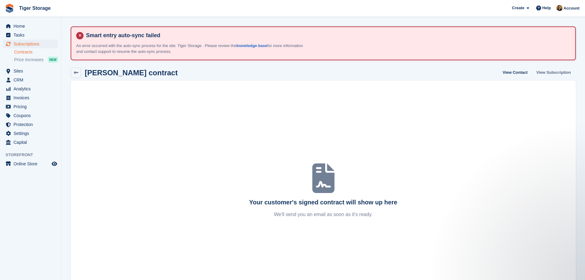
click at [558, 71] on link "View Subscription" at bounding box center [553, 73] width 39 height 10
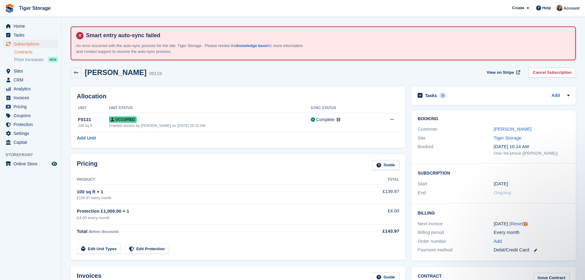
click at [33, 53] on link "Contracts" at bounding box center [36, 52] width 44 height 6
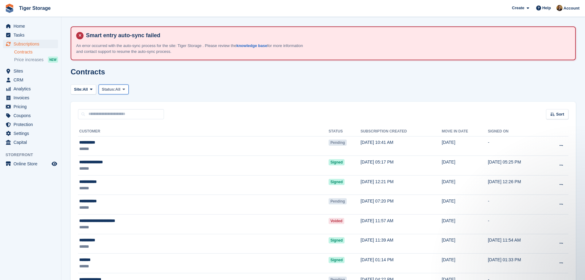
click at [113, 88] on span "Status:" at bounding box center [109, 89] width 14 height 6
click at [128, 105] on link "Pending" at bounding box center [127, 103] width 53 height 11
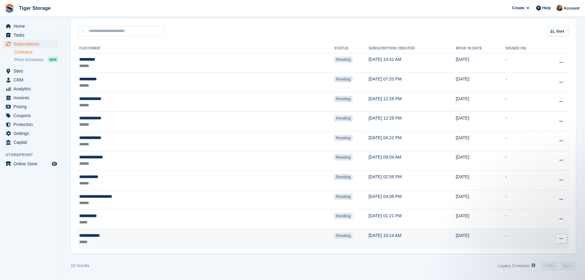
click at [563, 237] on button at bounding box center [561, 238] width 11 height 9
click at [526, 277] on p "Send reminder" at bounding box center [537, 275] width 53 height 8
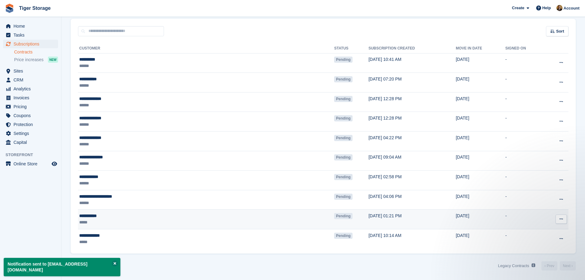
click at [563, 219] on icon at bounding box center [561, 219] width 3 height 4
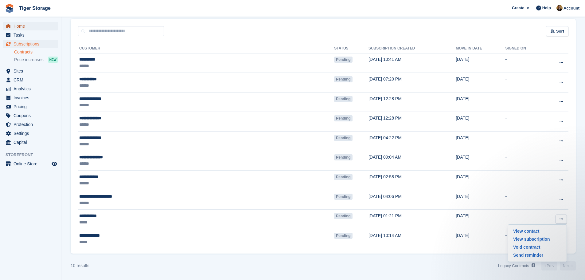
click at [16, 25] on span "Home" at bounding box center [32, 26] width 37 height 9
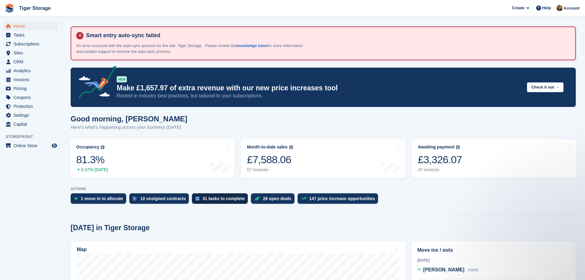
click at [213, 198] on div "31 tasks to complete" at bounding box center [223, 198] width 42 height 5
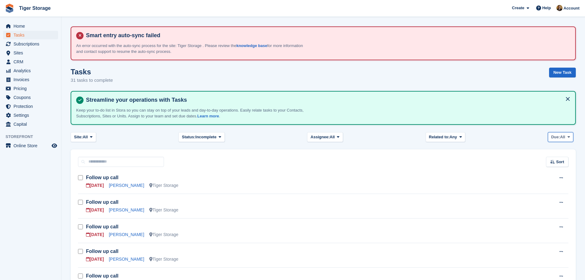
click at [570, 139] on icon at bounding box center [569, 137] width 2 height 4
click at [563, 179] on link "[DATE]" at bounding box center [577, 173] width 53 height 11
click at [562, 135] on span "[DATE]" at bounding box center [558, 137] width 13 height 6
click at [558, 176] on link "[DATE]" at bounding box center [569, 173] width 53 height 11
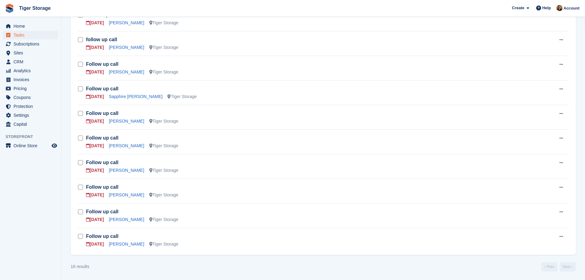
scroll to position [311, 0]
click at [29, 25] on span "Home" at bounding box center [32, 26] width 37 height 9
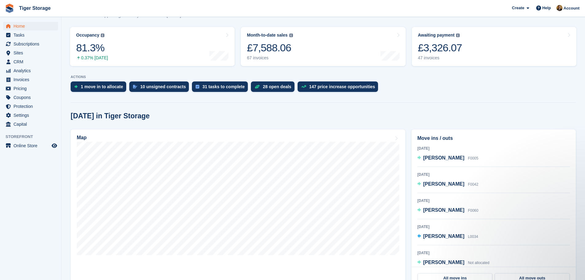
scroll to position [123, 0]
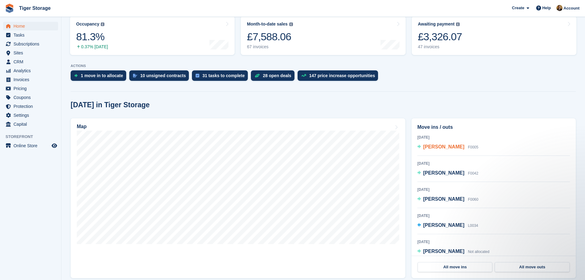
click at [455, 148] on div "[PERSON_NAME] F0005" at bounding box center [450, 147] width 55 height 8
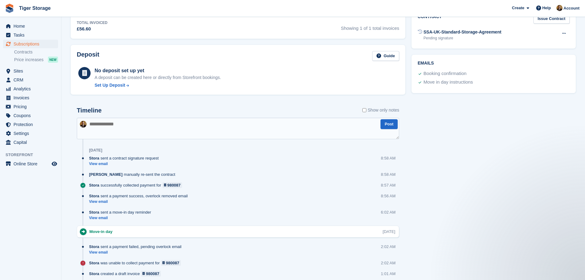
scroll to position [287, 0]
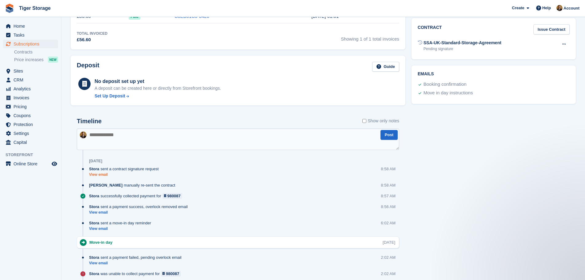
click at [107, 176] on link "View email" at bounding box center [125, 174] width 73 height 5
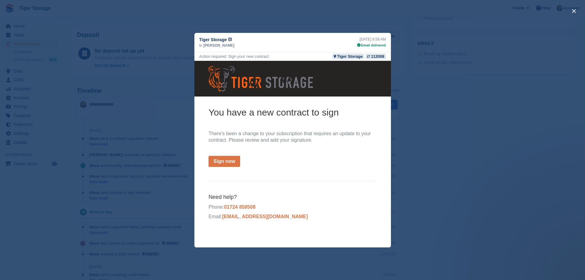
scroll to position [318, 0]
click at [412, 93] on div "close" at bounding box center [292, 140] width 585 height 280
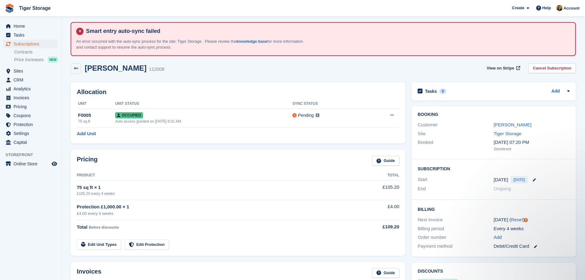
scroll to position [0, 0]
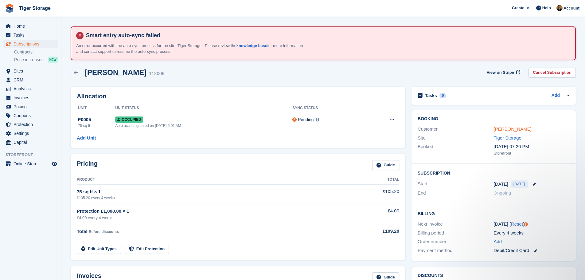
click at [511, 130] on link "Liam Andrew" at bounding box center [513, 128] width 38 height 5
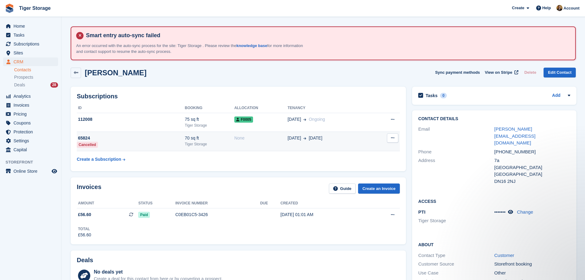
click at [319, 143] on td "15 Dec 15 Dec" at bounding box center [330, 142] width 84 height 20
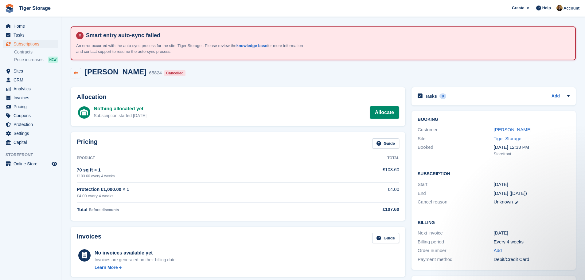
click at [74, 72] on icon at bounding box center [76, 73] width 5 height 5
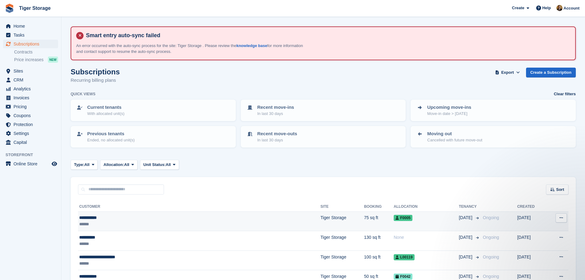
click at [93, 221] on div "******" at bounding box center [150, 224] width 143 height 6
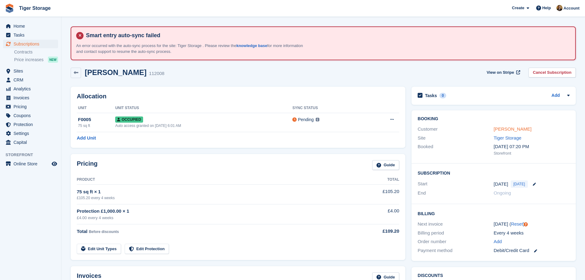
click at [512, 131] on link "[PERSON_NAME]" at bounding box center [513, 128] width 38 height 5
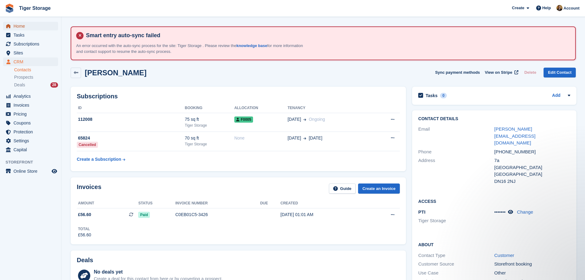
click at [27, 28] on span "Home" at bounding box center [32, 26] width 37 height 9
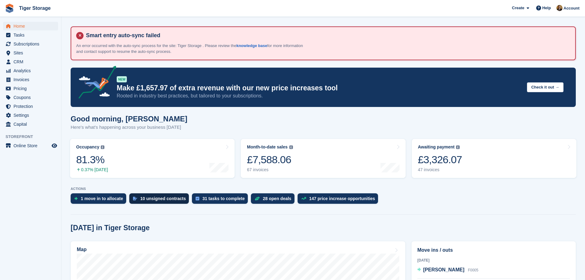
click at [170, 196] on div "10 unsigned contracts" at bounding box center [163, 198] width 46 height 5
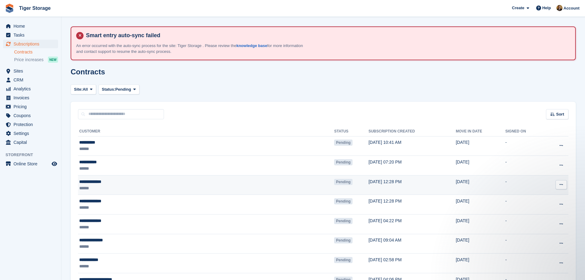
click at [108, 183] on div "**********" at bounding box center [146, 182] width 135 height 6
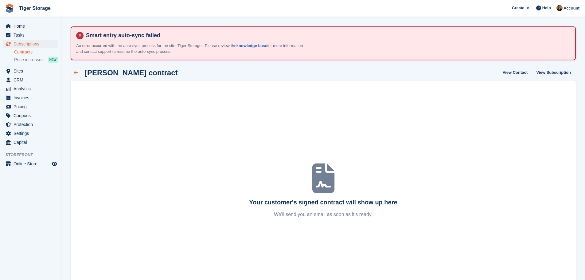
click at [72, 73] on link at bounding box center [76, 73] width 10 height 10
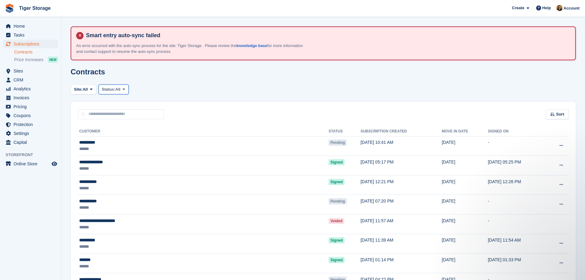
click at [126, 89] on span at bounding box center [123, 89] width 5 height 5
click at [132, 106] on link "Pending" at bounding box center [127, 103] width 53 height 11
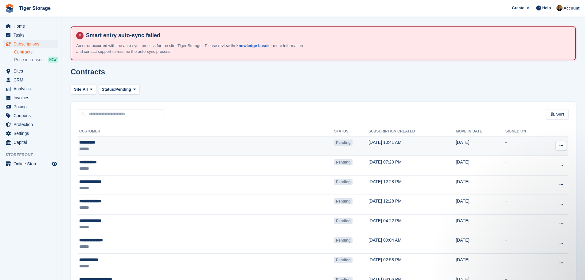
click at [334, 145] on td "Pending" at bounding box center [351, 146] width 34 height 20
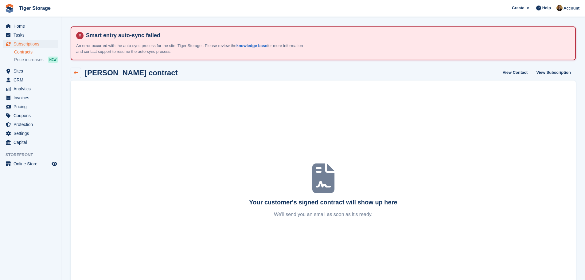
click at [76, 76] on link at bounding box center [76, 73] width 10 height 10
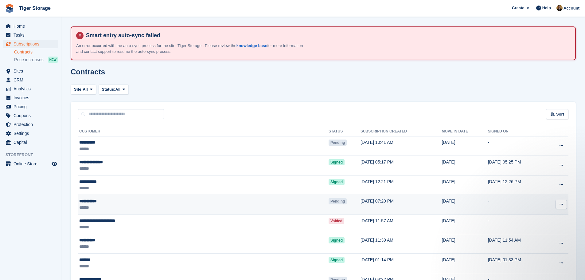
click at [90, 202] on div "**********" at bounding box center [150, 201] width 142 height 6
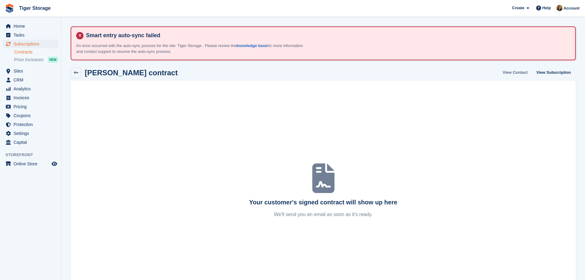
click at [528, 74] on link "View Contact" at bounding box center [516, 73] width 30 height 10
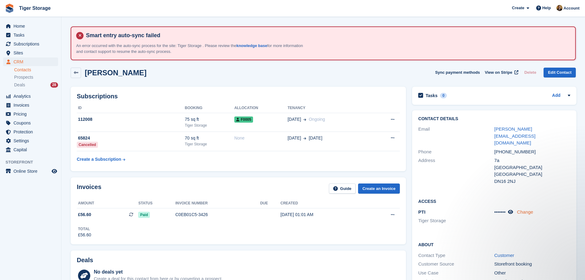
click at [525, 209] on link "Change" at bounding box center [525, 211] width 16 height 5
click at [417, 76] on div "Liam Andrew Sync payment methods View on Stripe Delete Edit Contact" at bounding box center [323, 73] width 505 height 10
click at [20, 25] on span "Home" at bounding box center [32, 26] width 37 height 9
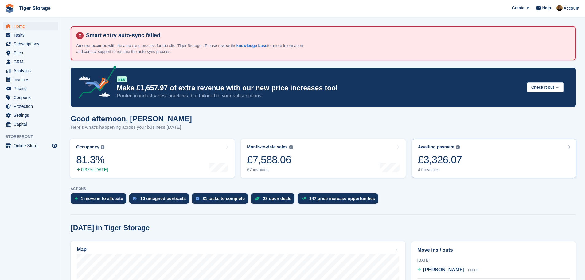
drag, startPoint x: 464, startPoint y: 157, endPoint x: 457, endPoint y: 151, distance: 8.7
click at [465, 156] on link "Awaiting payment The total outstanding balance on all open invoices. £3,326.07 …" at bounding box center [494, 158] width 165 height 39
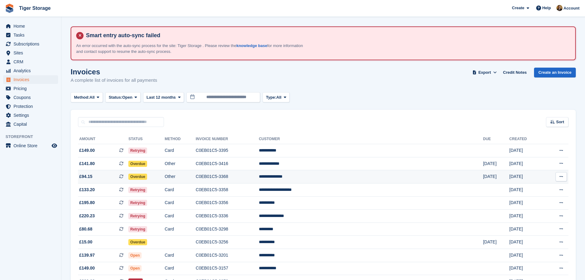
click at [259, 179] on td "C0EB01C5-3368" at bounding box center [227, 176] width 63 height 13
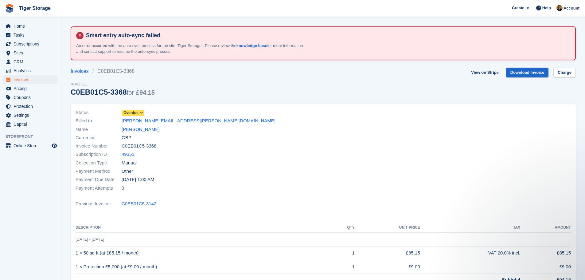
click at [245, 131] on div "Name [PERSON_NAME]" at bounding box center [198, 129] width 244 height 8
click at [569, 71] on link "Charge" at bounding box center [565, 73] width 22 height 10
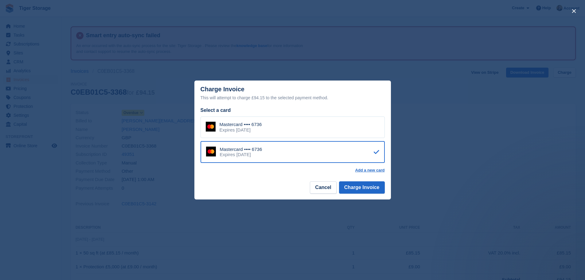
click at [254, 152] on div "Expires [DATE]" at bounding box center [241, 155] width 42 height 6
drag, startPoint x: 360, startPoint y: 185, endPoint x: 357, endPoint y: 182, distance: 3.9
click at [361, 186] on button "Charge Invoice" at bounding box center [362, 187] width 46 height 12
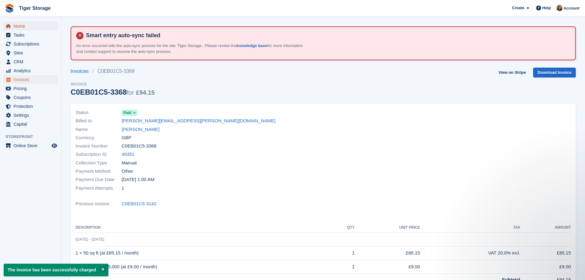
click at [35, 27] on span "Home" at bounding box center [32, 26] width 37 height 9
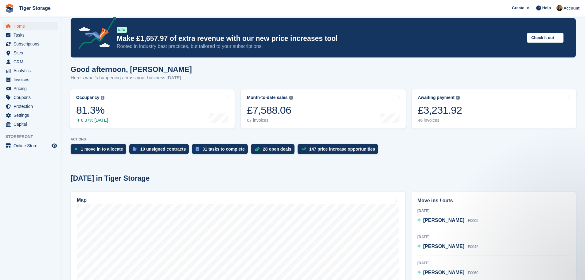
scroll to position [61, 0]
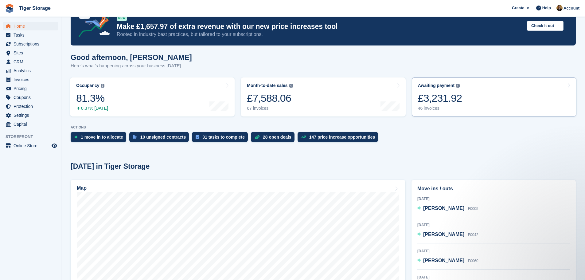
click at [449, 92] on div "£3,231.92" at bounding box center [440, 98] width 44 height 13
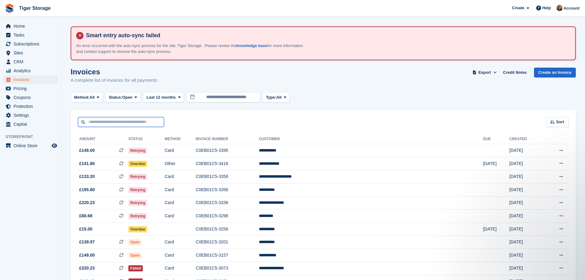
click at [92, 123] on input "text" at bounding box center [121, 122] width 86 height 10
type input "*****"
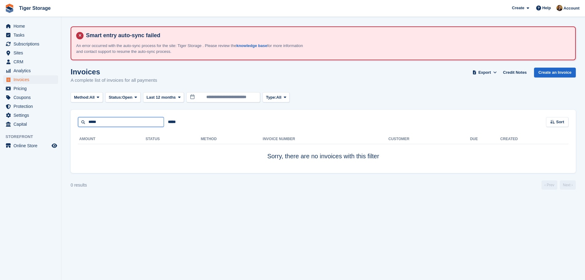
click at [115, 120] on input "*****" at bounding box center [121, 122] width 86 height 10
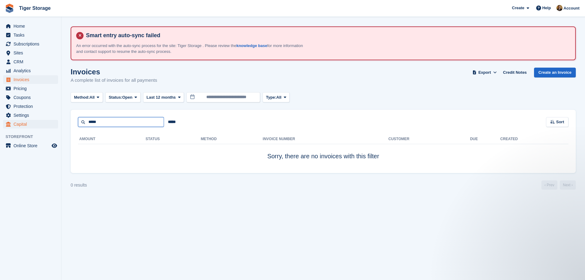
drag, startPoint x: 108, startPoint y: 123, endPoint x: 31, endPoint y: 126, distance: 77.2
click at [31, 125] on div "Home Tasks Subscriptions Subscriptions Subscriptions Contracts Price increases …" at bounding box center [292, 140] width 585 height 280
click at [24, 62] on span "CRM" at bounding box center [32, 61] width 37 height 9
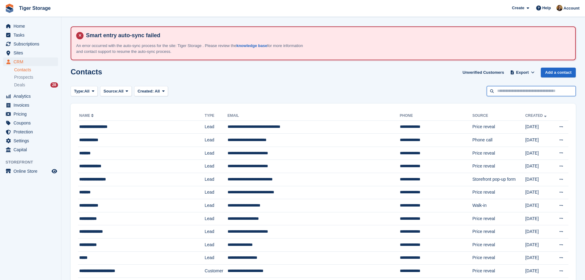
click at [551, 92] on input "text" at bounding box center [531, 91] width 89 height 10
type input "*****"
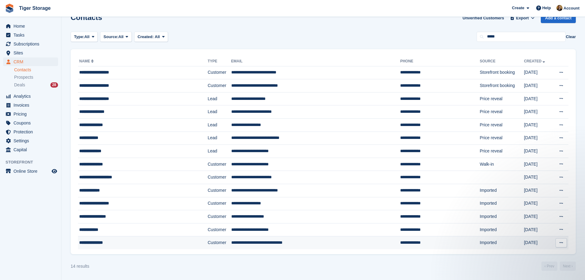
click at [135, 239] on td "**********" at bounding box center [143, 242] width 130 height 13
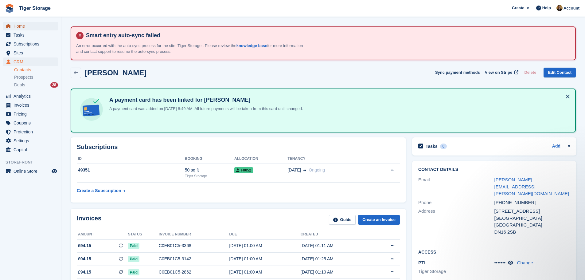
click at [38, 24] on span "Home" at bounding box center [32, 26] width 37 height 9
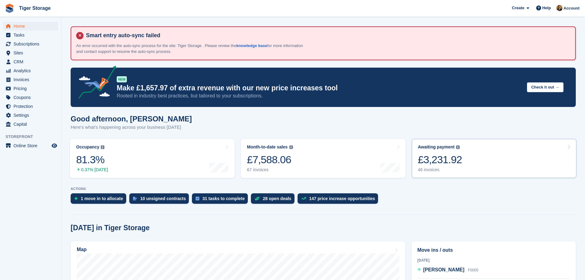
click at [485, 171] on link "Awaiting payment The total outstanding balance on all open invoices. £3,231.92 …" at bounding box center [494, 158] width 165 height 39
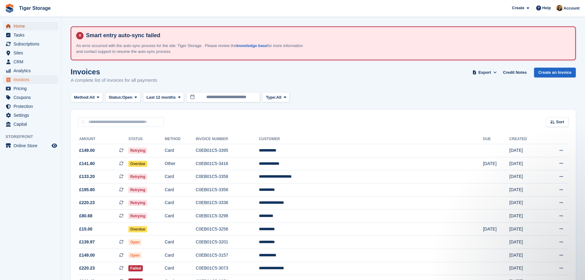
click at [30, 25] on span "Home" at bounding box center [32, 26] width 37 height 9
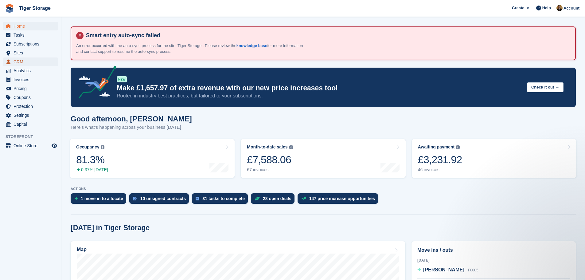
drag, startPoint x: 23, startPoint y: 61, endPoint x: 27, endPoint y: 61, distance: 4.3
click at [23, 61] on span "CRM" at bounding box center [32, 61] width 37 height 9
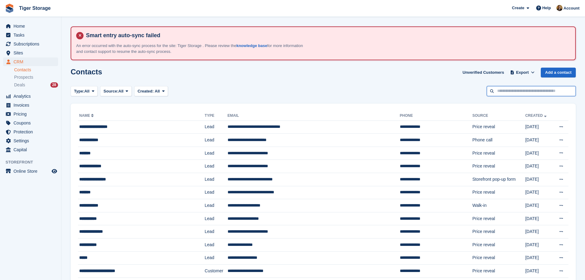
click at [523, 90] on input "text" at bounding box center [531, 91] width 89 height 10
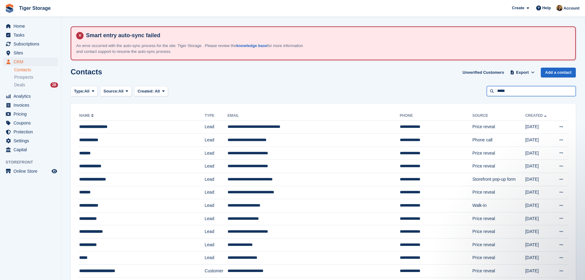
type input "*****"
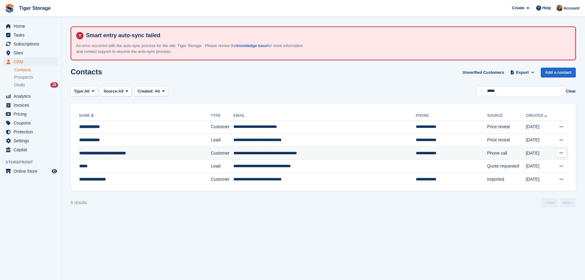
click at [238, 153] on td "**********" at bounding box center [325, 153] width 183 height 13
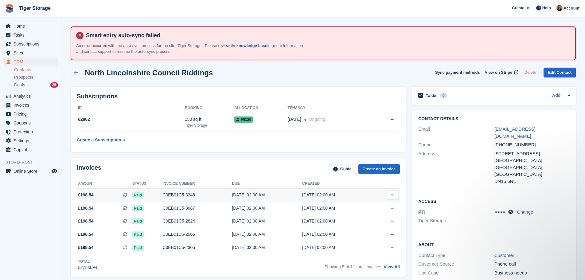
click at [177, 194] on div "C0EB01C5-3348" at bounding box center [197, 195] width 69 height 6
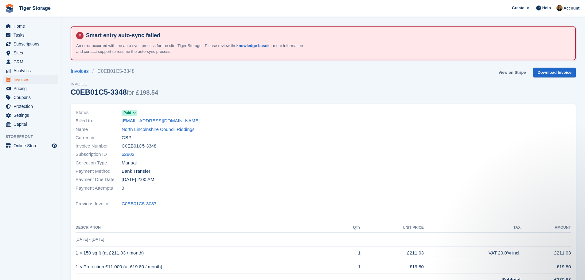
click at [516, 72] on link "View on Stripe" at bounding box center [512, 73] width 32 height 10
click at [30, 26] on span "Home" at bounding box center [32, 26] width 37 height 9
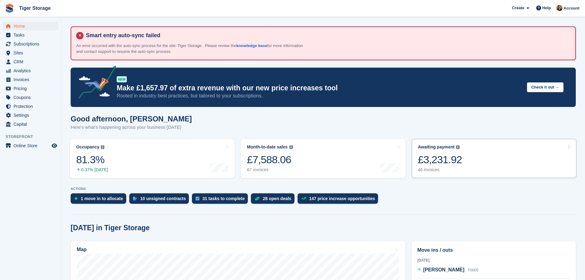
click at [462, 162] on link "Awaiting payment The total outstanding balance on all open invoices. £3,231.92 …" at bounding box center [494, 158] width 165 height 39
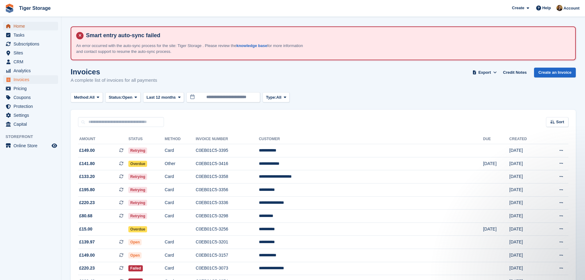
click at [26, 24] on span "Home" at bounding box center [32, 26] width 37 height 9
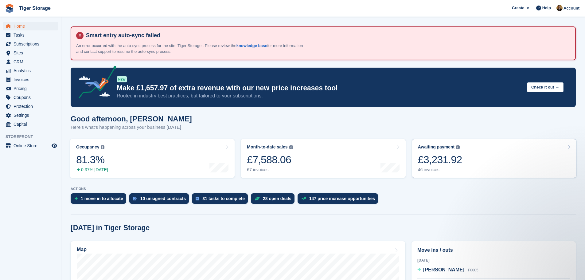
click at [453, 168] on div "46 invoices" at bounding box center [440, 169] width 44 height 5
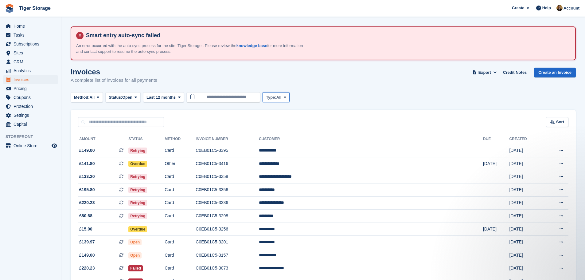
click at [277, 97] on button "Type: All" at bounding box center [276, 97] width 27 height 10
click at [334, 88] on div "Invoices A complete list of invoices for all payments Export Export Invoices Ex…" at bounding box center [323, 80] width 505 height 24
click at [27, 25] on span "Home" at bounding box center [32, 26] width 37 height 9
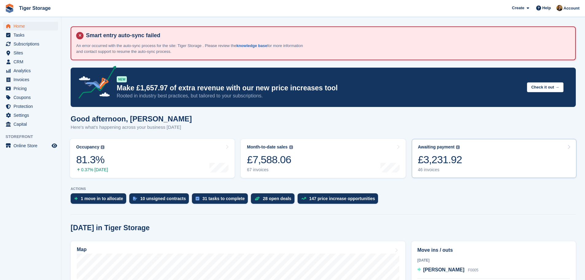
click at [459, 159] on div "£3,231.92" at bounding box center [440, 159] width 44 height 13
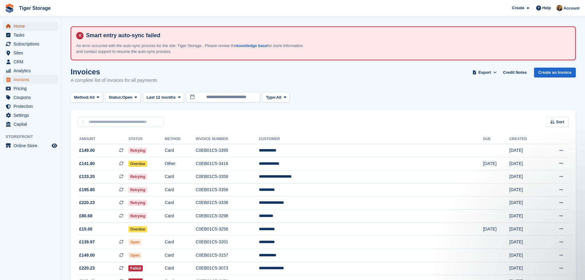
click at [26, 28] on span "Home" at bounding box center [32, 26] width 37 height 9
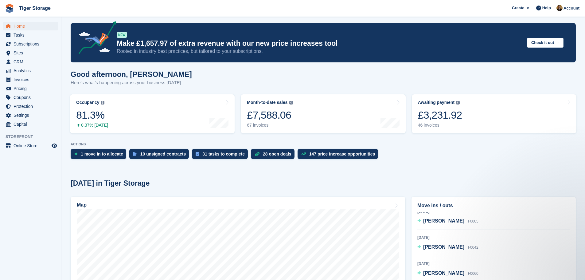
scroll to position [31, 0]
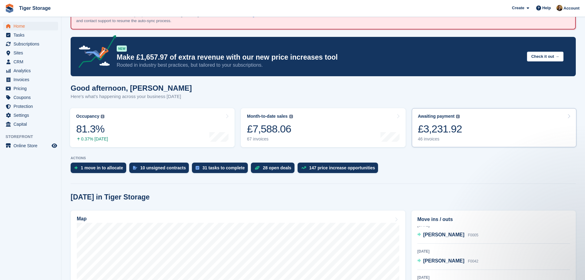
click at [449, 125] on div "£3,231.92" at bounding box center [440, 129] width 44 height 13
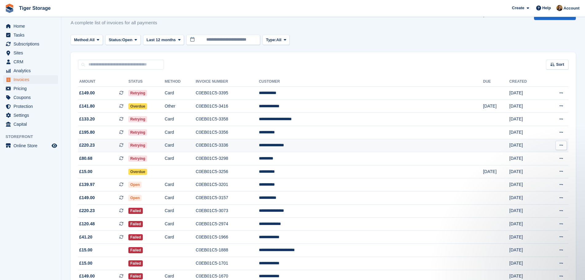
scroll to position [61, 0]
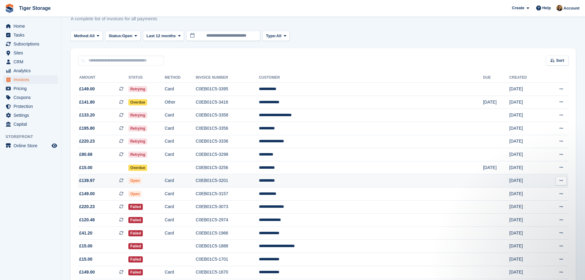
click at [328, 178] on td "**********" at bounding box center [371, 180] width 224 height 13
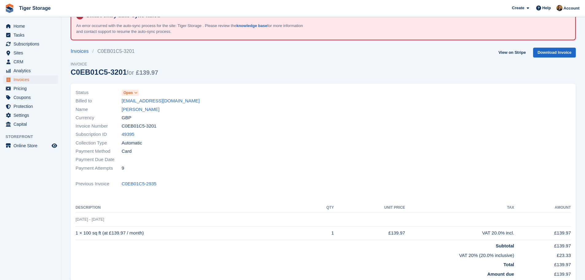
scroll to position [31, 0]
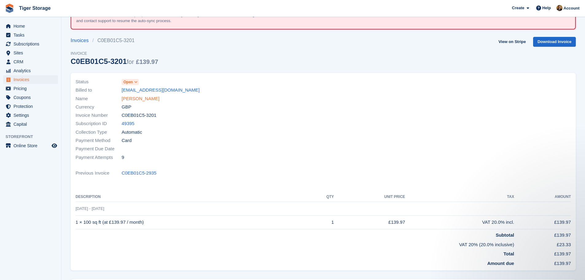
click at [131, 101] on link "Gail Huish" at bounding box center [141, 98] width 38 height 7
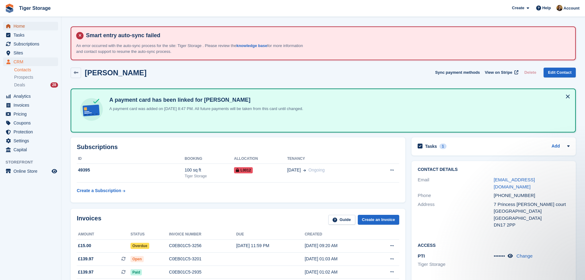
click at [18, 24] on span "Home" at bounding box center [32, 26] width 37 height 9
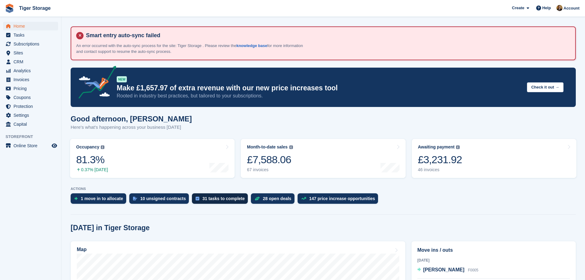
click at [204, 198] on div "31 tasks to complete" at bounding box center [223, 198] width 42 height 5
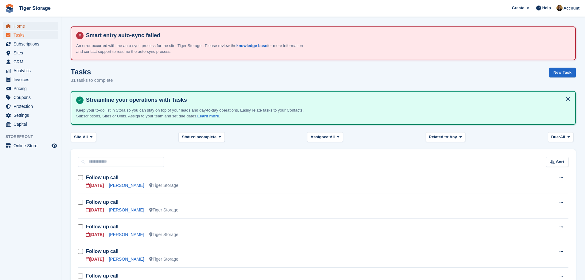
click at [33, 26] on span "Home" at bounding box center [32, 26] width 37 height 9
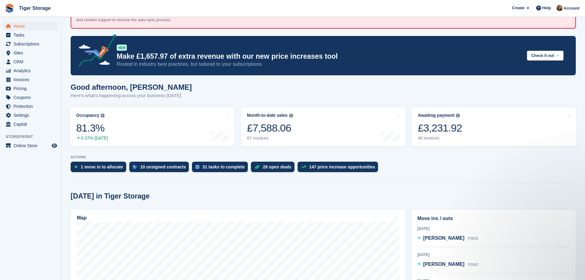
scroll to position [154, 0]
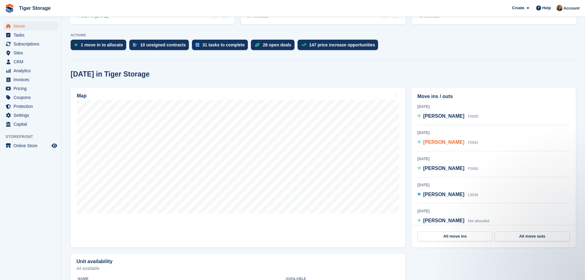
click at [445, 142] on span "[PERSON_NAME]" at bounding box center [443, 141] width 41 height 5
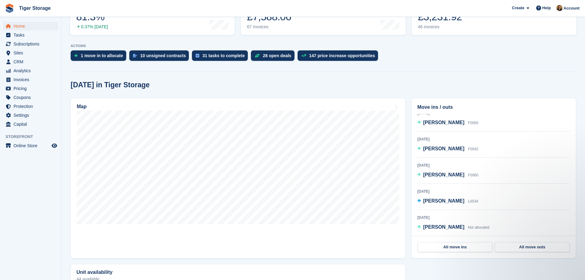
scroll to position [154, 0]
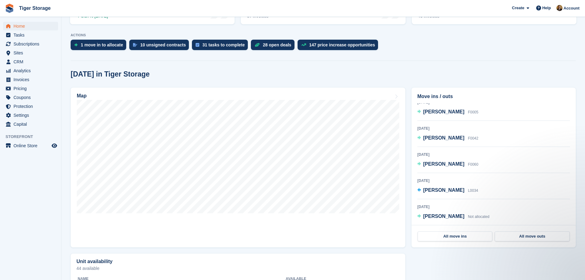
click at [375, 176] on div "Map Move ins / outs [DATE] [PERSON_NAME] F0005 [DATE] [PERSON_NAME] F0042 [DATE…" at bounding box center [324, 167] width 512 height 166
click at [486, 188] on div "[DATE] [PERSON_NAME] L0034" at bounding box center [494, 188] width 153 height 22
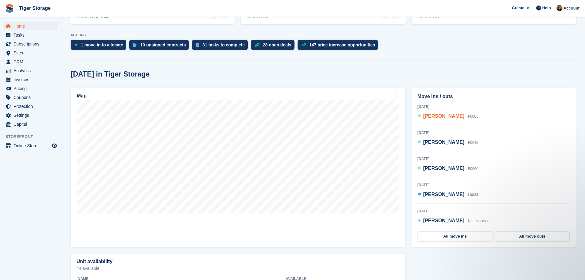
click at [448, 117] on span "[PERSON_NAME]" at bounding box center [443, 115] width 41 height 5
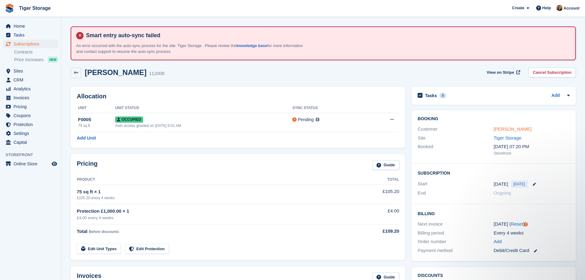
click at [518, 130] on link "[PERSON_NAME]" at bounding box center [513, 128] width 38 height 5
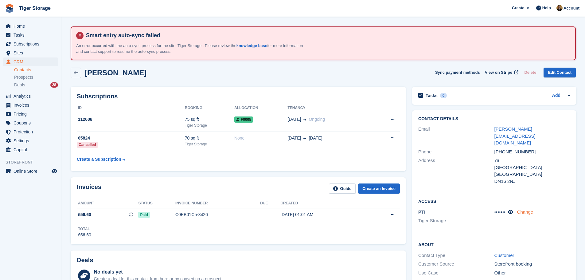
click at [524, 209] on link "Change" at bounding box center [525, 211] width 16 height 5
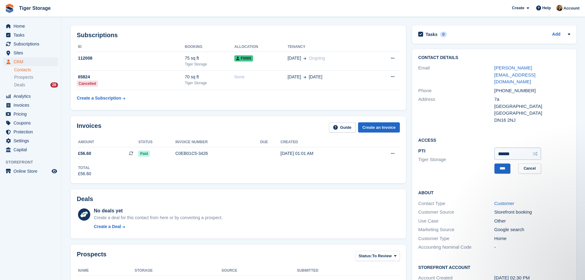
scroll to position [61, 0]
drag, startPoint x: 513, startPoint y: 139, endPoint x: 475, endPoint y: 136, distance: 38.2
click at [472, 146] on div "PTI Tiger Storage ****** **** Cancel" at bounding box center [494, 160] width 152 height 28
type input "******"
click at [506, 163] on input "****" at bounding box center [503, 168] width 16 height 10
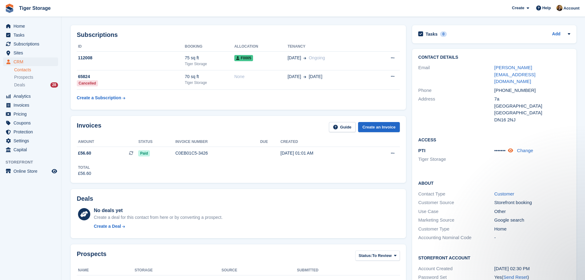
click at [512, 148] on icon at bounding box center [510, 150] width 5 height 5
click at [19, 26] on span "Home" at bounding box center [32, 26] width 37 height 9
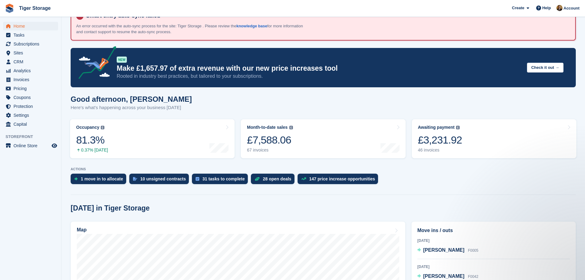
scroll to position [61, 0]
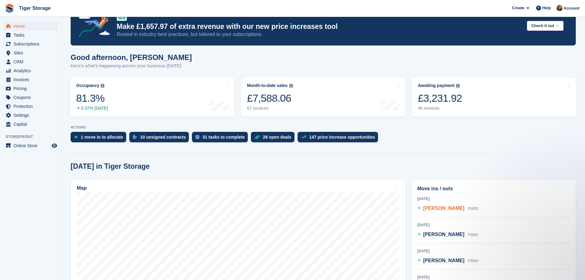
click at [445, 207] on span "[PERSON_NAME]" at bounding box center [443, 208] width 41 height 5
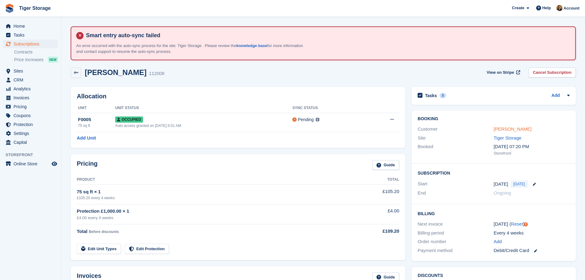
click at [520, 131] on link "[PERSON_NAME]" at bounding box center [513, 128] width 38 height 5
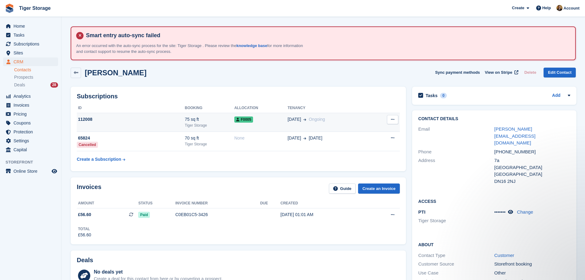
click at [172, 120] on div "112008" at bounding box center [131, 119] width 108 height 6
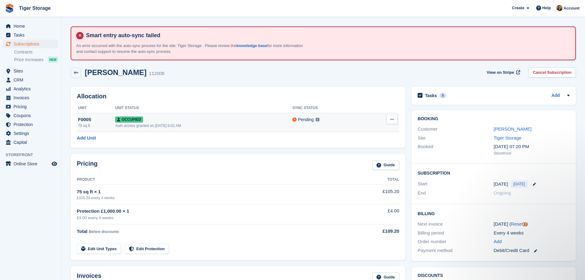
click at [223, 122] on div "Occupied" at bounding box center [203, 119] width 177 height 6
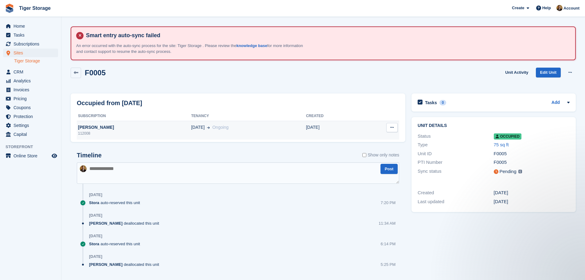
click at [228, 128] on div "[DATE] Ongoing" at bounding box center [248, 127] width 115 height 6
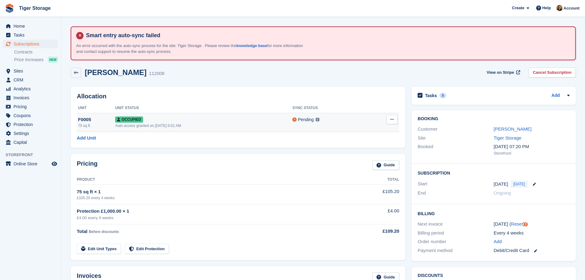
click at [202, 118] on div "Occupied" at bounding box center [203, 119] width 177 height 6
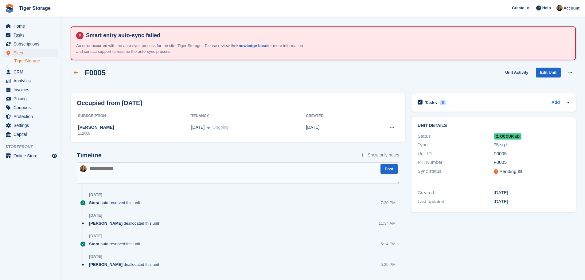
click at [78, 70] on link at bounding box center [76, 73] width 10 height 10
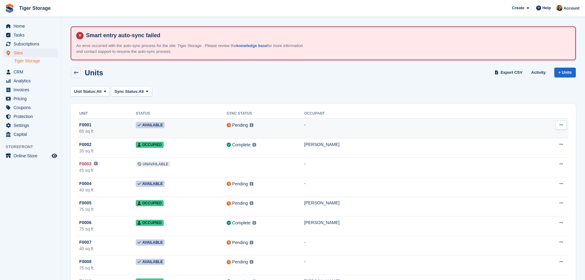
click at [105, 124] on div "F0001" at bounding box center [107, 125] width 57 height 6
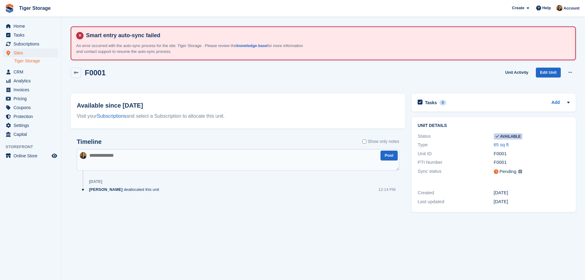
click at [195, 85] on div "F0001 Unit Activity Edit Unit Make unavailable Delete unit" at bounding box center [324, 78] width 512 height 26
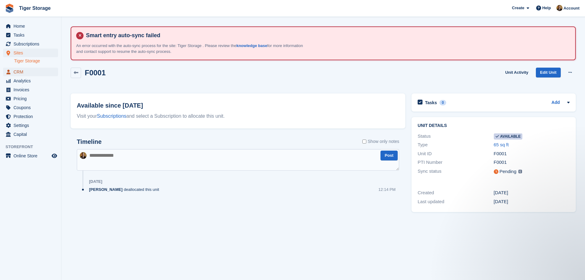
click at [32, 75] on span "CRM" at bounding box center [32, 72] width 37 height 9
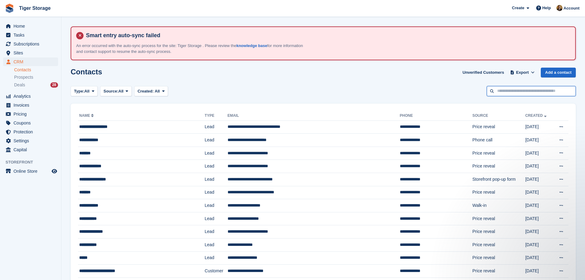
click at [558, 92] on input "text" at bounding box center [531, 91] width 89 height 10
click at [17, 25] on span "Home" at bounding box center [32, 26] width 37 height 9
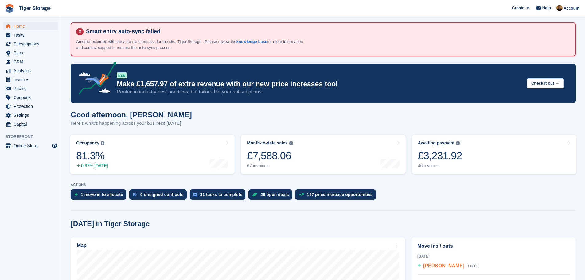
scroll to position [61, 0]
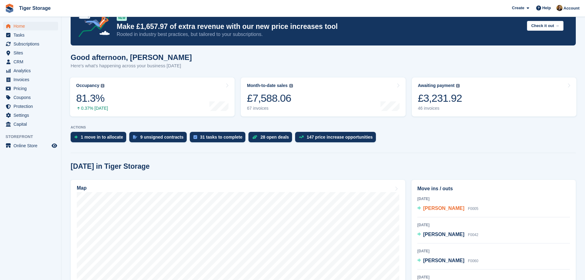
click at [437, 207] on span "[PERSON_NAME]" at bounding box center [443, 208] width 41 height 5
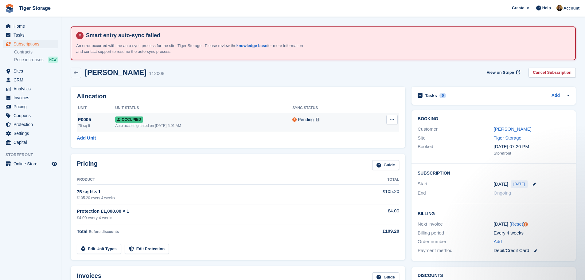
click at [188, 118] on div "Occupied" at bounding box center [203, 119] width 177 height 6
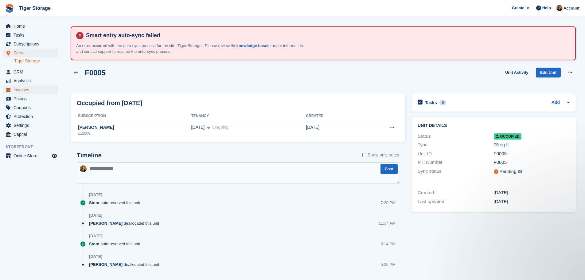
click at [33, 92] on span "Invoices" at bounding box center [32, 89] width 37 height 9
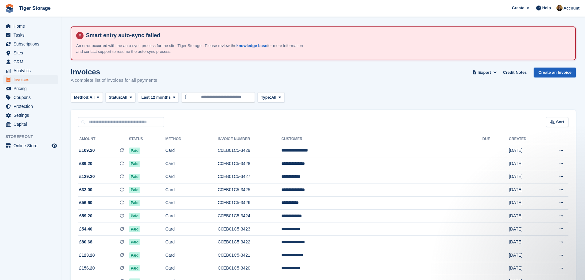
click at [563, 71] on link "Create an Invoice" at bounding box center [555, 73] width 42 height 10
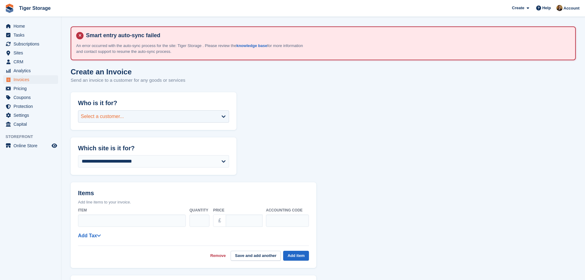
click at [126, 119] on div "Select a customer..." at bounding box center [153, 116] width 151 height 12
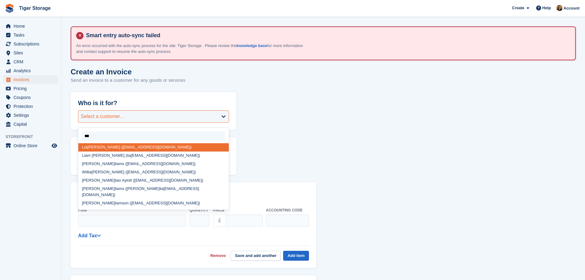
type input "****"
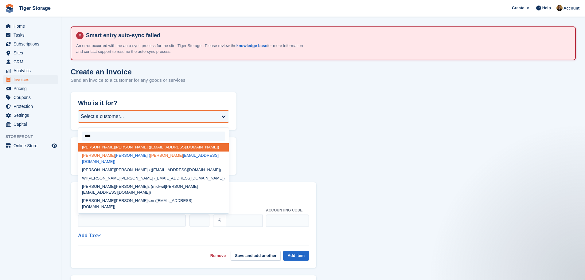
click at [133, 159] on div "[PERSON_NAME] ( [PERSON_NAME] [PERSON_NAME][EMAIL_ADDRESS][DOMAIN_NAME])" at bounding box center [153, 158] width 151 height 14
select select "******"
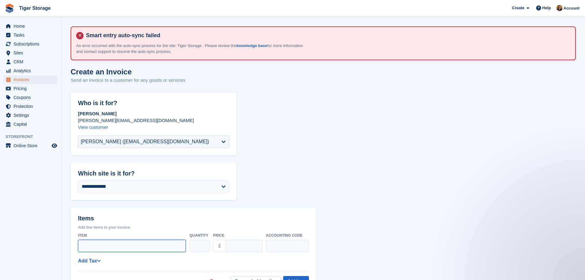
click at [101, 244] on input "Item" at bounding box center [132, 246] width 108 height 12
type input "*******"
click at [247, 244] on input "****" at bounding box center [244, 246] width 37 height 12
click at [236, 252] on div "Item ******* Quantity * Price £ **** Accounting code" at bounding box center [193, 242] width 231 height 24
drag, startPoint x: 240, startPoint y: 248, endPoint x: 224, endPoint y: 248, distance: 16.0
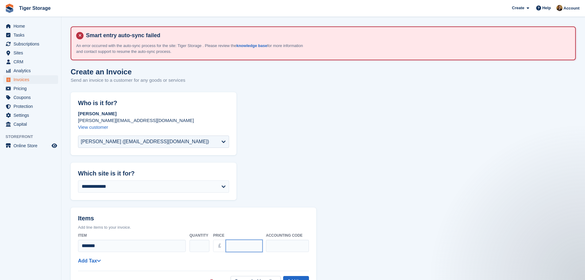
click at [224, 248] on div "£ ****" at bounding box center [237, 246] width 49 height 12
type input "****"
click at [255, 224] on header "Items Add line items to your invoice." at bounding box center [194, 218] width 246 height 23
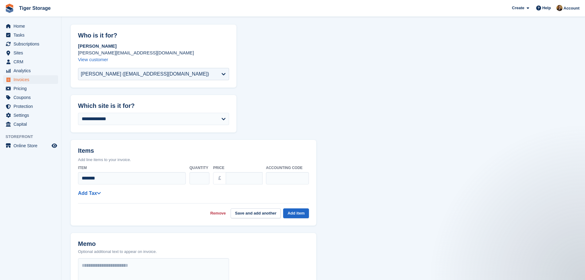
scroll to position [92, 0]
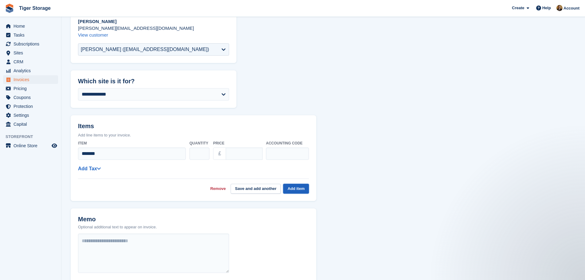
click at [296, 187] on button "Add item" at bounding box center [296, 189] width 26 height 10
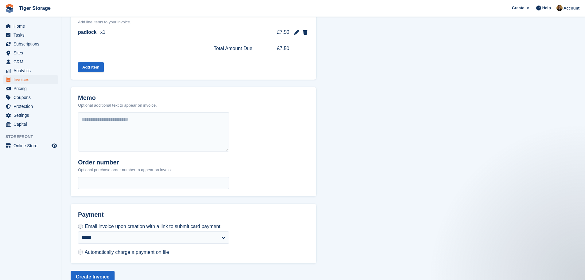
scroll to position [218, 0]
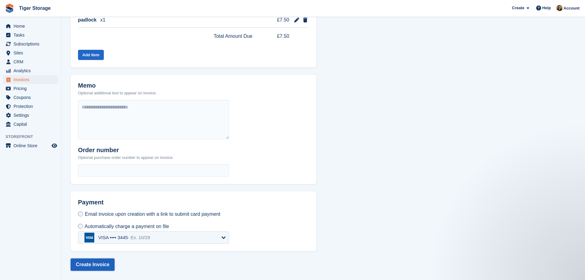
click at [101, 263] on button "Create Invoice" at bounding box center [93, 264] width 44 height 12
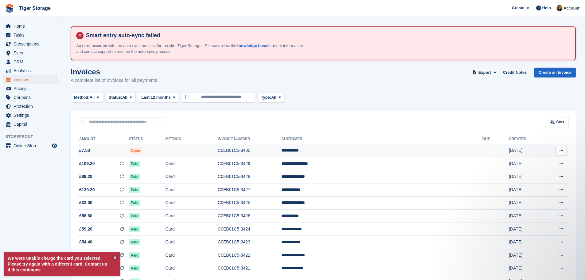
click at [166, 148] on td "Open" at bounding box center [147, 150] width 37 height 13
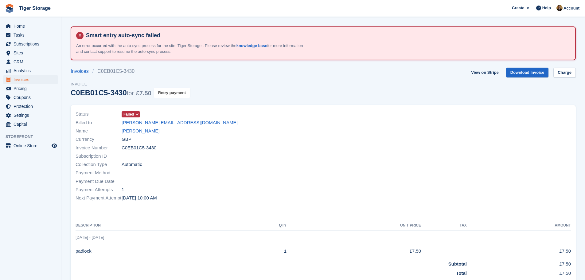
click at [166, 90] on button "Retry payment" at bounding box center [172, 93] width 36 height 10
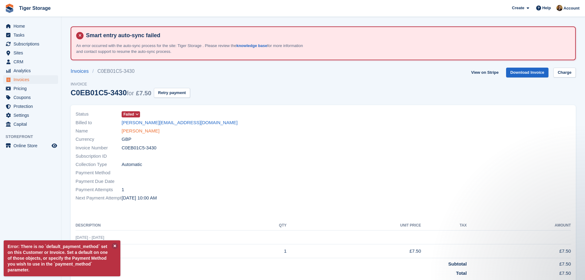
click at [136, 132] on link "Liam Andrew" at bounding box center [141, 131] width 38 height 7
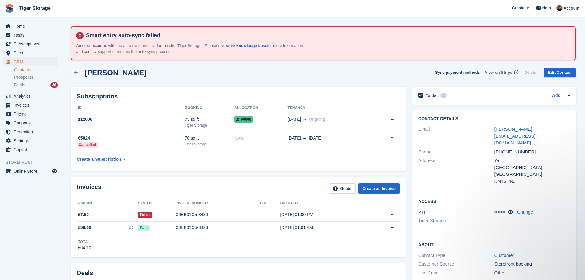
click at [506, 72] on span "View on Stripe" at bounding box center [498, 72] width 27 height 6
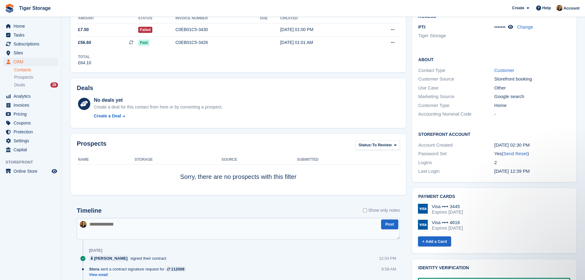
scroll to position [215, 0]
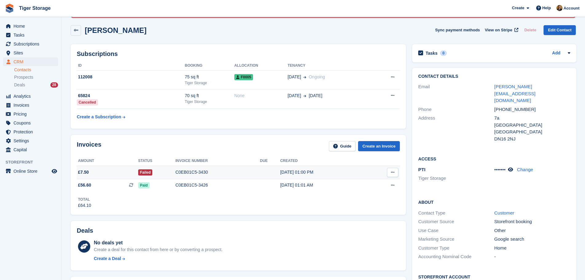
scroll to position [38, 0]
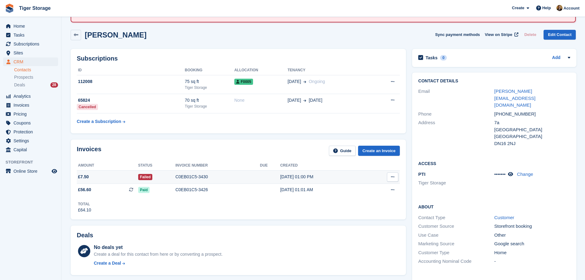
click at [342, 178] on div "03 Oct, 01:00 PM" at bounding box center [323, 177] width 86 height 6
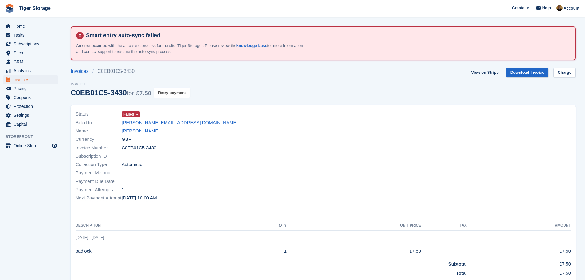
drag, startPoint x: 165, startPoint y: 91, endPoint x: 324, endPoint y: 21, distance: 174.2
click at [166, 91] on button "Retry payment" at bounding box center [172, 93] width 36 height 10
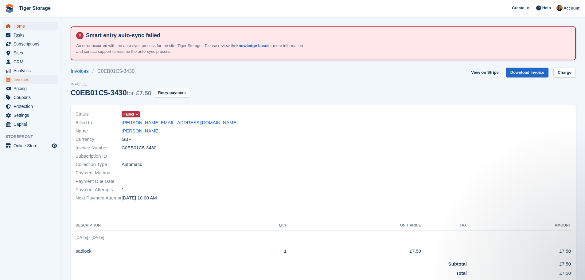
click at [22, 24] on span "Home" at bounding box center [32, 26] width 37 height 9
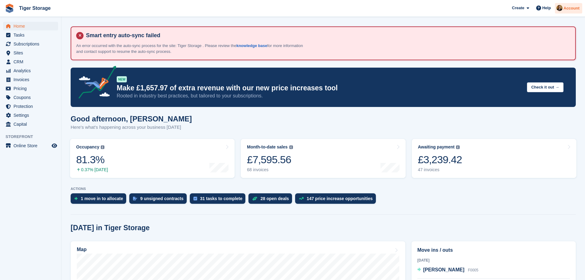
click at [572, 9] on span "Account" at bounding box center [572, 8] width 16 height 6
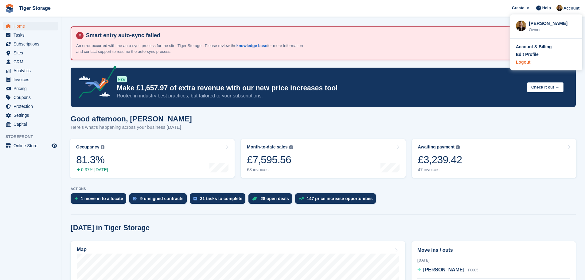
click at [532, 63] on div "Logout" at bounding box center [546, 62] width 61 height 6
